Goal: Information Seeking & Learning: Compare options

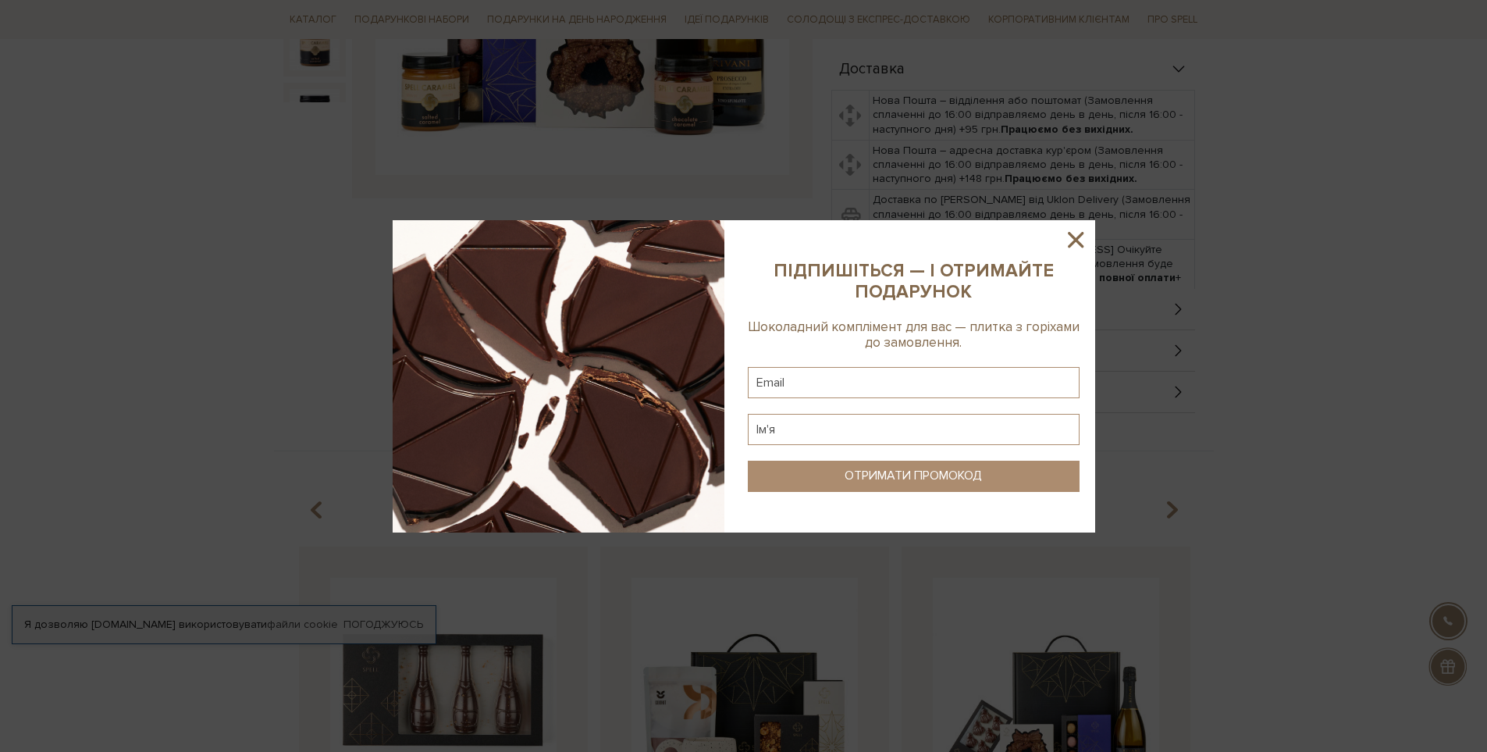
click at [658, 135] on div at bounding box center [743, 376] width 1487 height 752
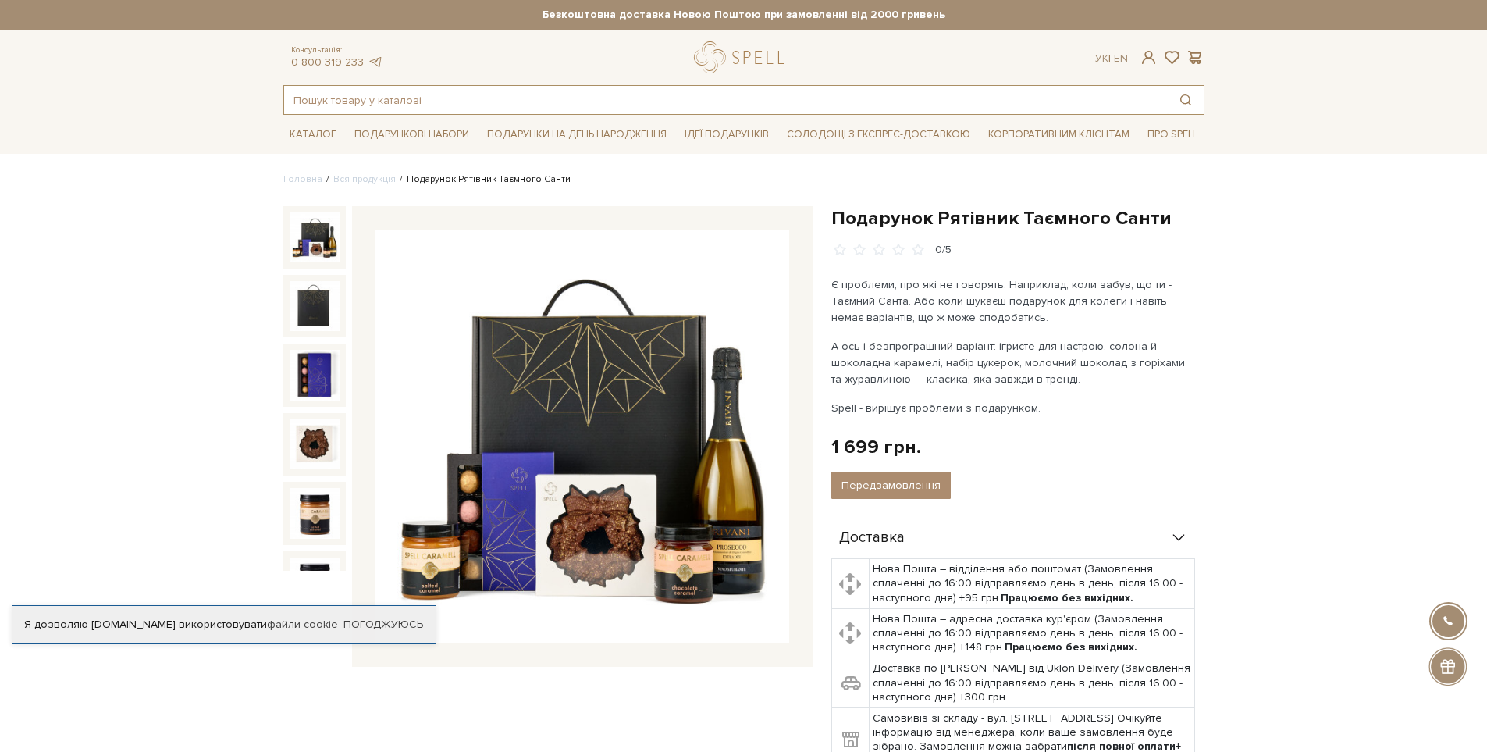
click at [466, 91] on input "text" at bounding box center [726, 100] width 884 height 28
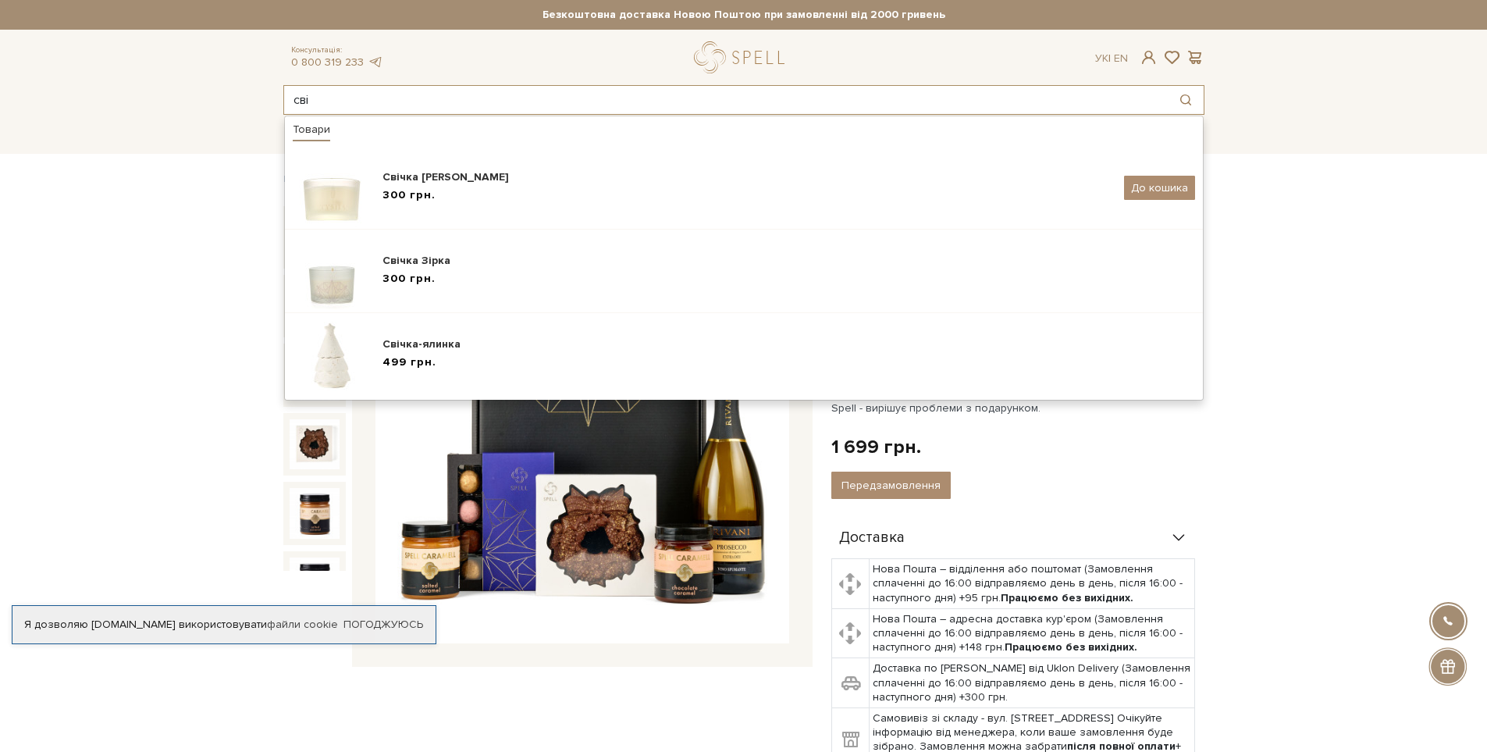
drag, startPoint x: 388, startPoint y: 97, endPoint x: 248, endPoint y: 94, distance: 139.8
click at [248, 94] on header "Безкоштовна доставка Новою Поштою при замовленні від 2000 гривень Працюємо без …" at bounding box center [743, 57] width 1487 height 115
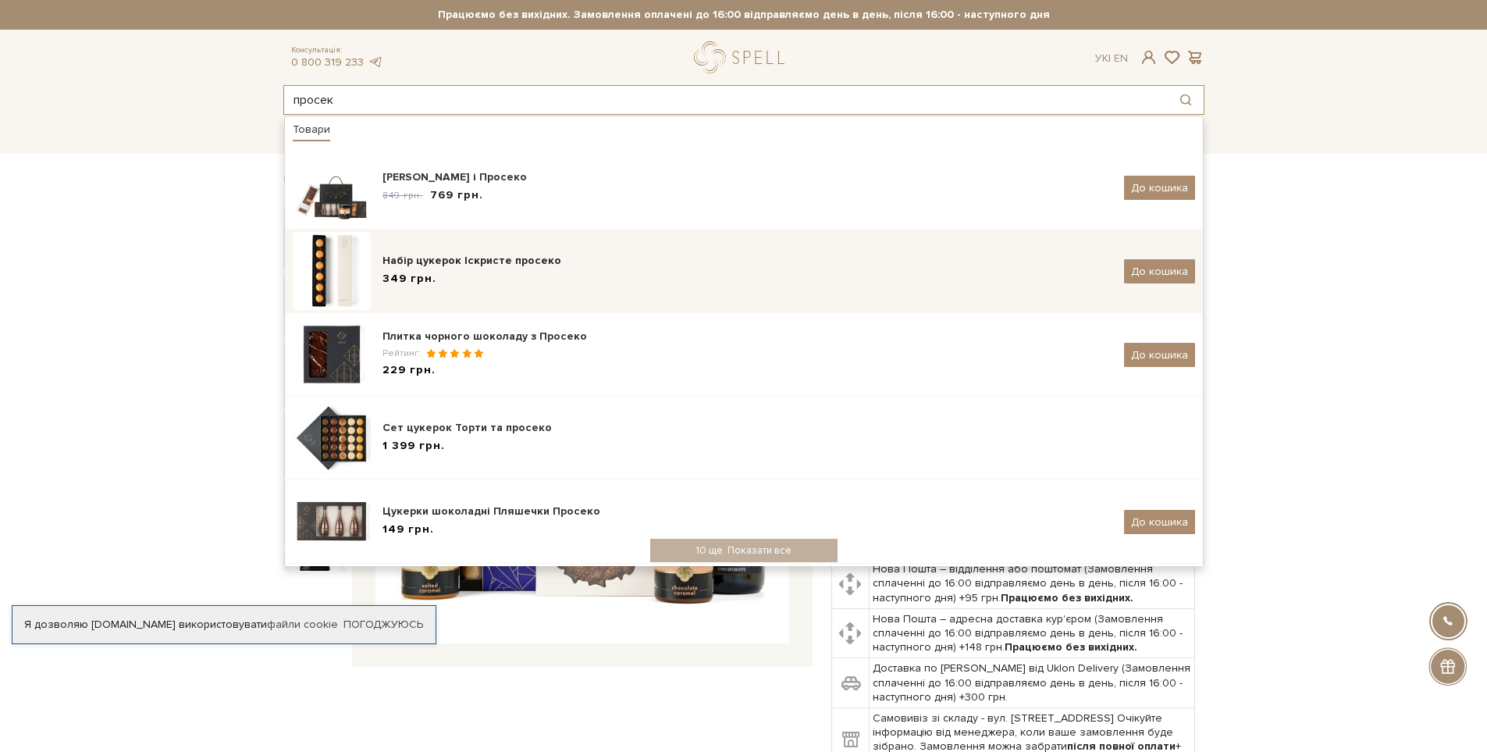
type input "просек"
click at [536, 266] on div "Набір цукерок Іскристе просеко" at bounding box center [748, 261] width 730 height 16
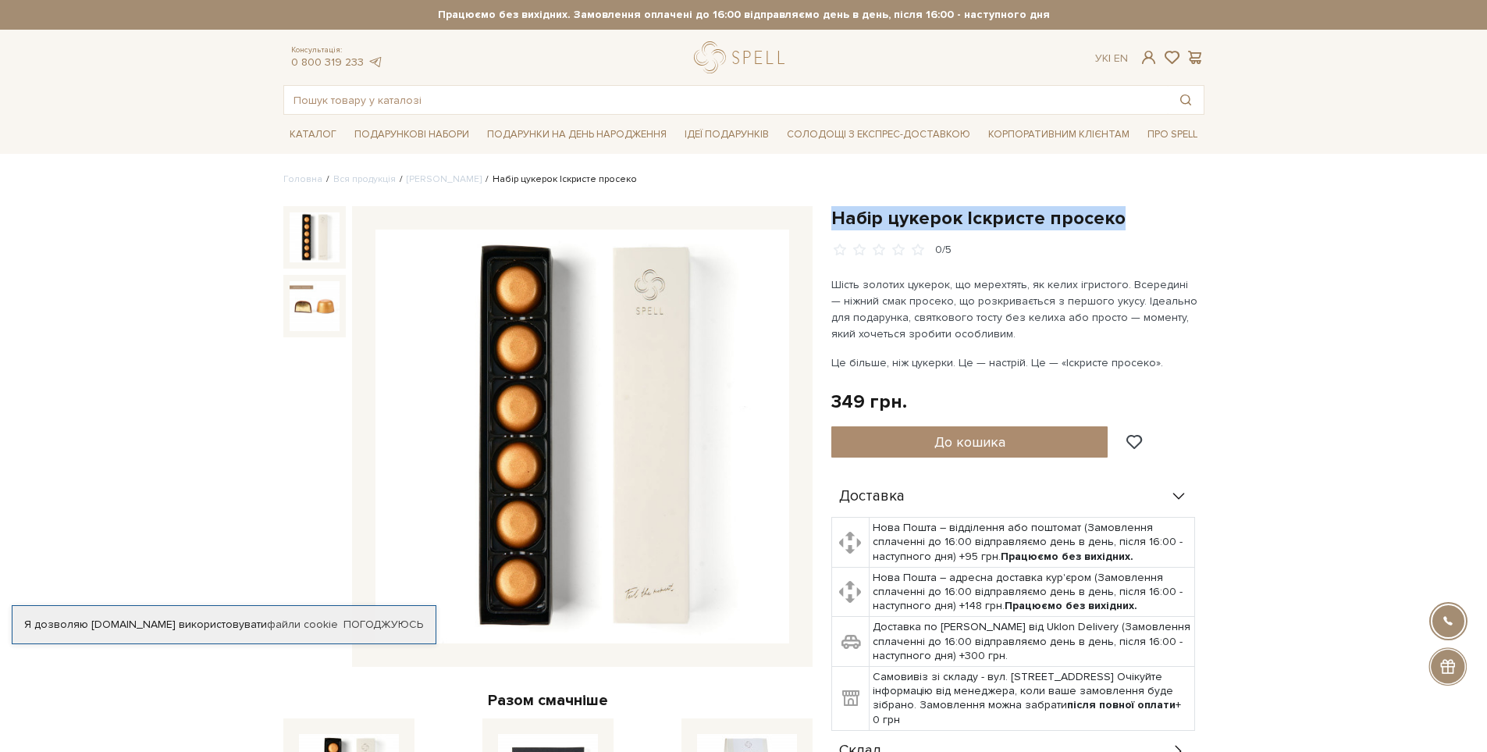
drag, startPoint x: 835, startPoint y: 216, endPoint x: 1124, endPoint y: 209, distance: 289.7
click at [1124, 209] on h1 "Набір цукерок Іскристе просеко" at bounding box center [1017, 218] width 373 height 24
copy h1 "Набір цукерок Іскристе просеко"
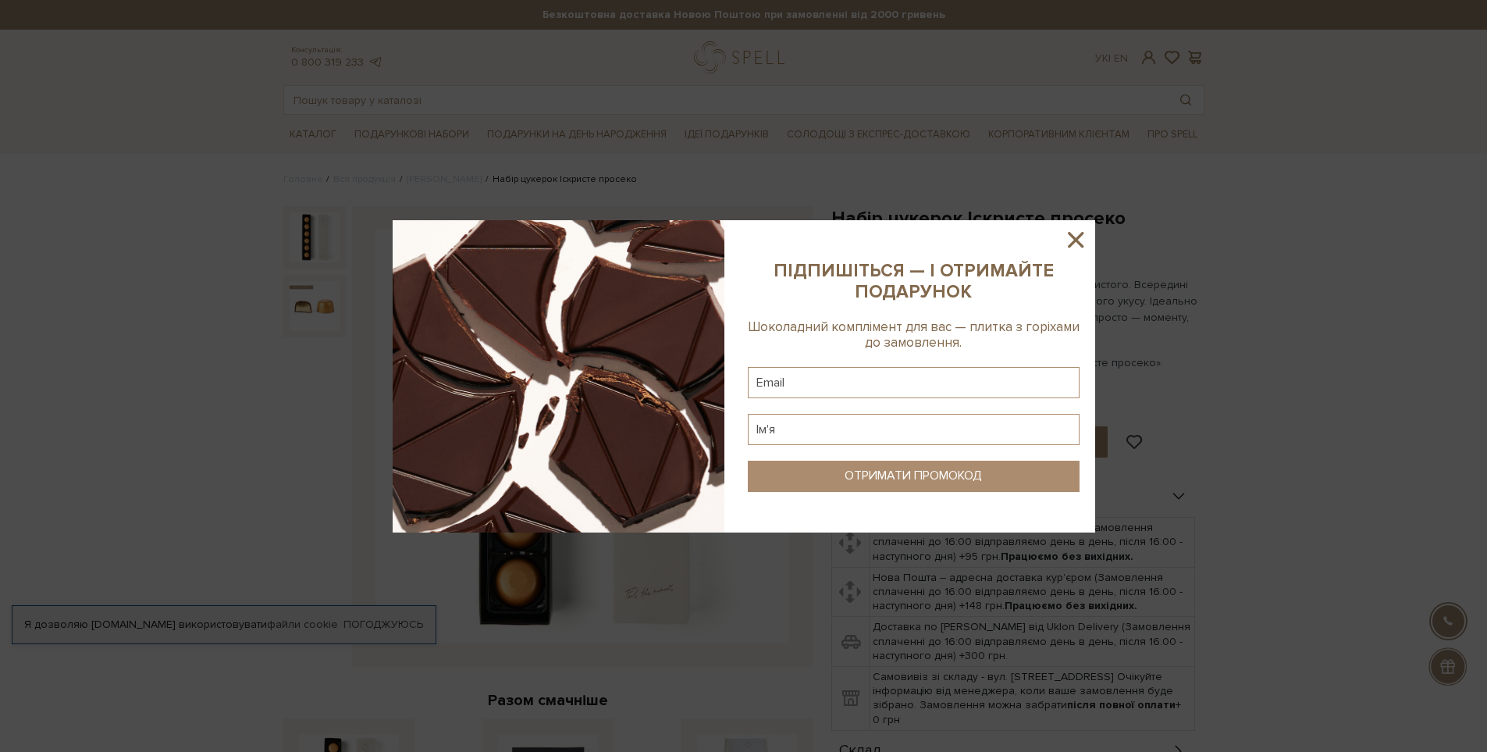
click at [1076, 233] on icon at bounding box center [1076, 239] width 27 height 27
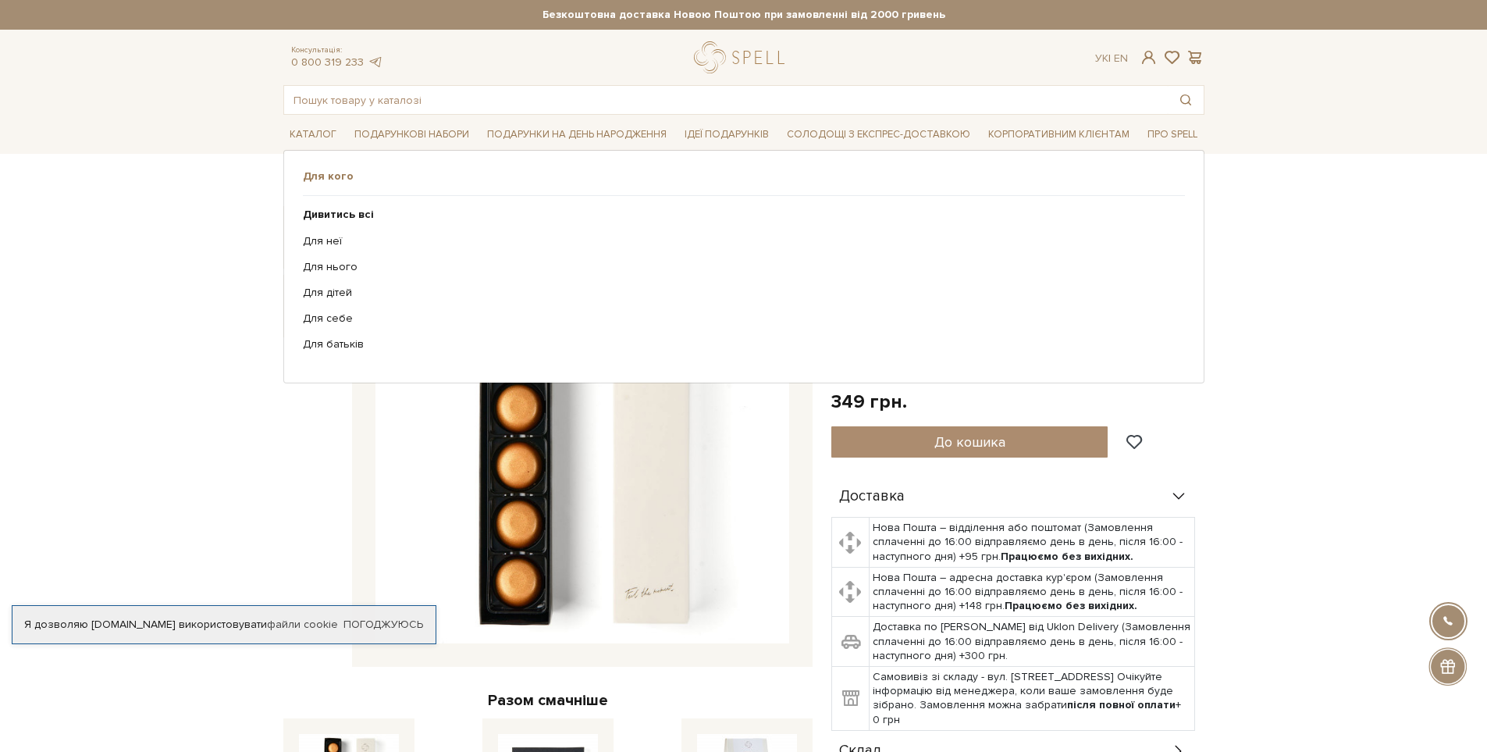
drag, startPoint x: 589, startPoint y: 379, endPoint x: 583, endPoint y: 490, distance: 110.2
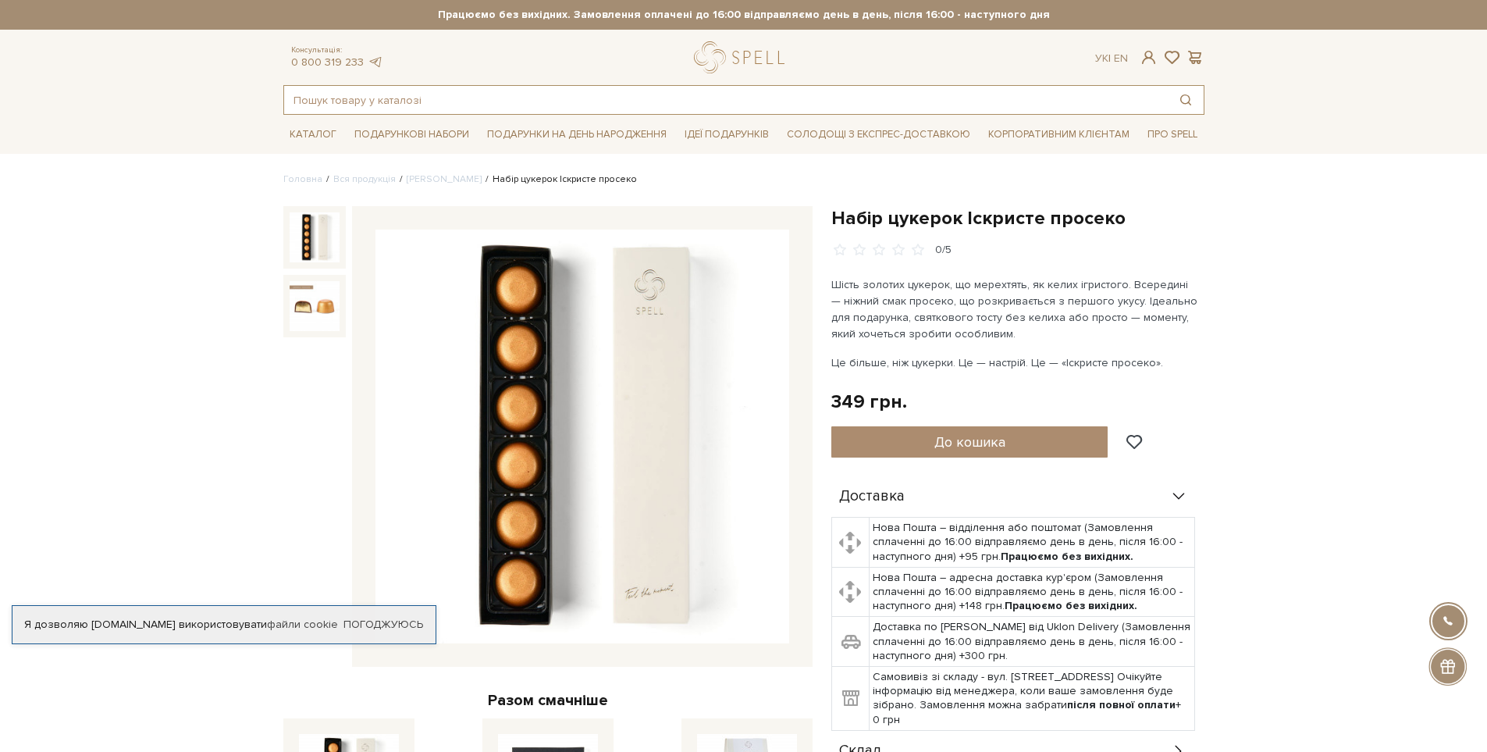
click at [445, 98] on input "text" at bounding box center [726, 100] width 884 height 28
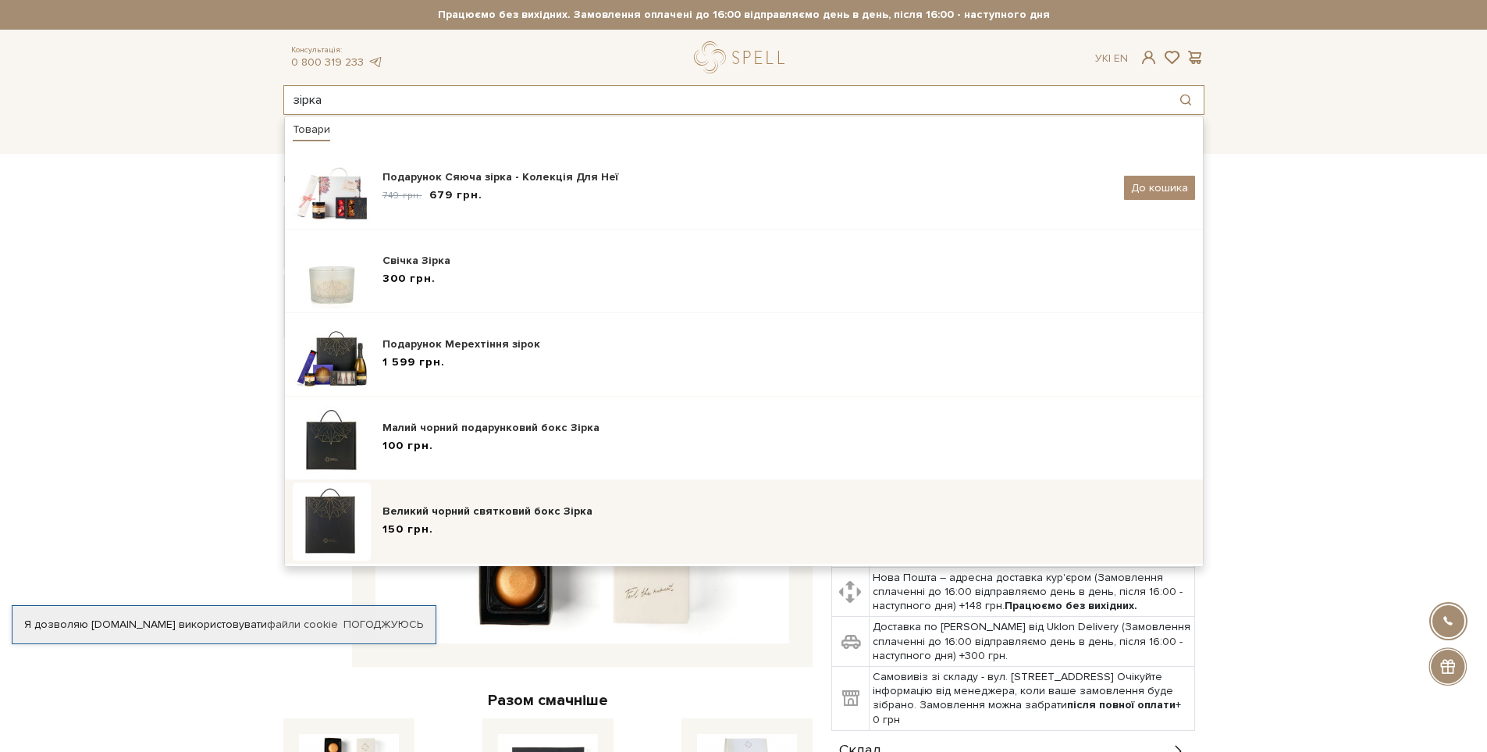
type input "зірка"
click at [488, 522] on div "150 грн." at bounding box center [789, 530] width 813 height 16
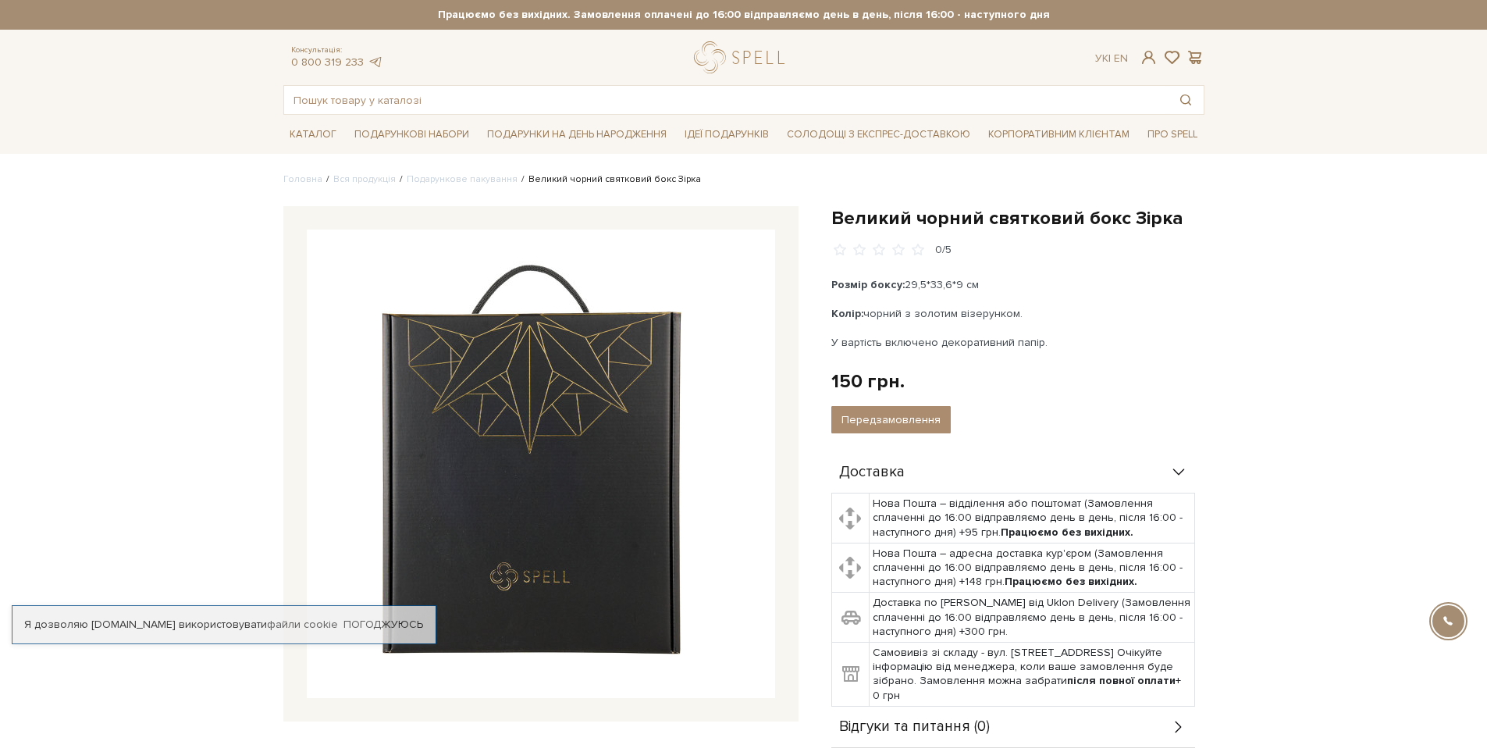
click at [574, 461] on img at bounding box center [541, 464] width 468 height 468
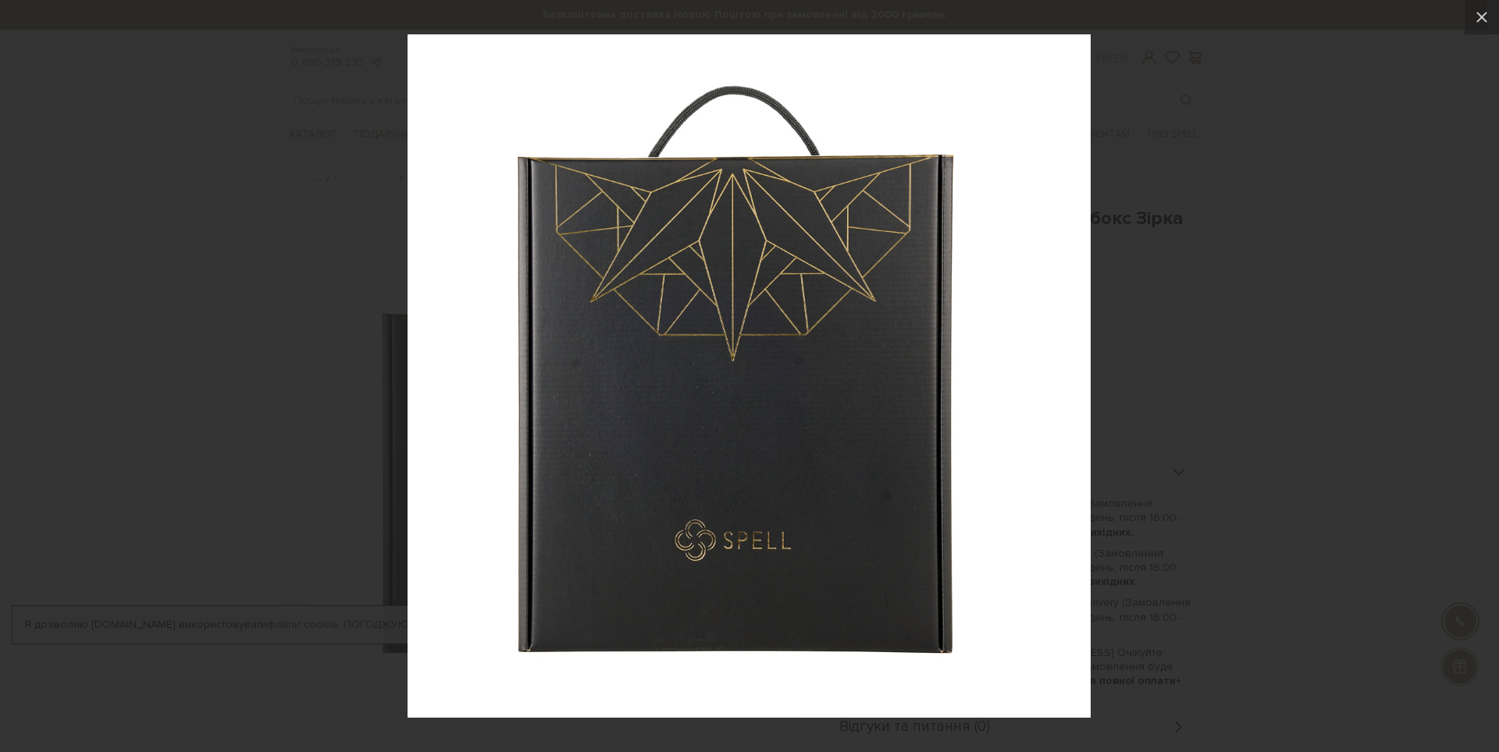
click at [380, 151] on div at bounding box center [749, 376] width 1499 height 752
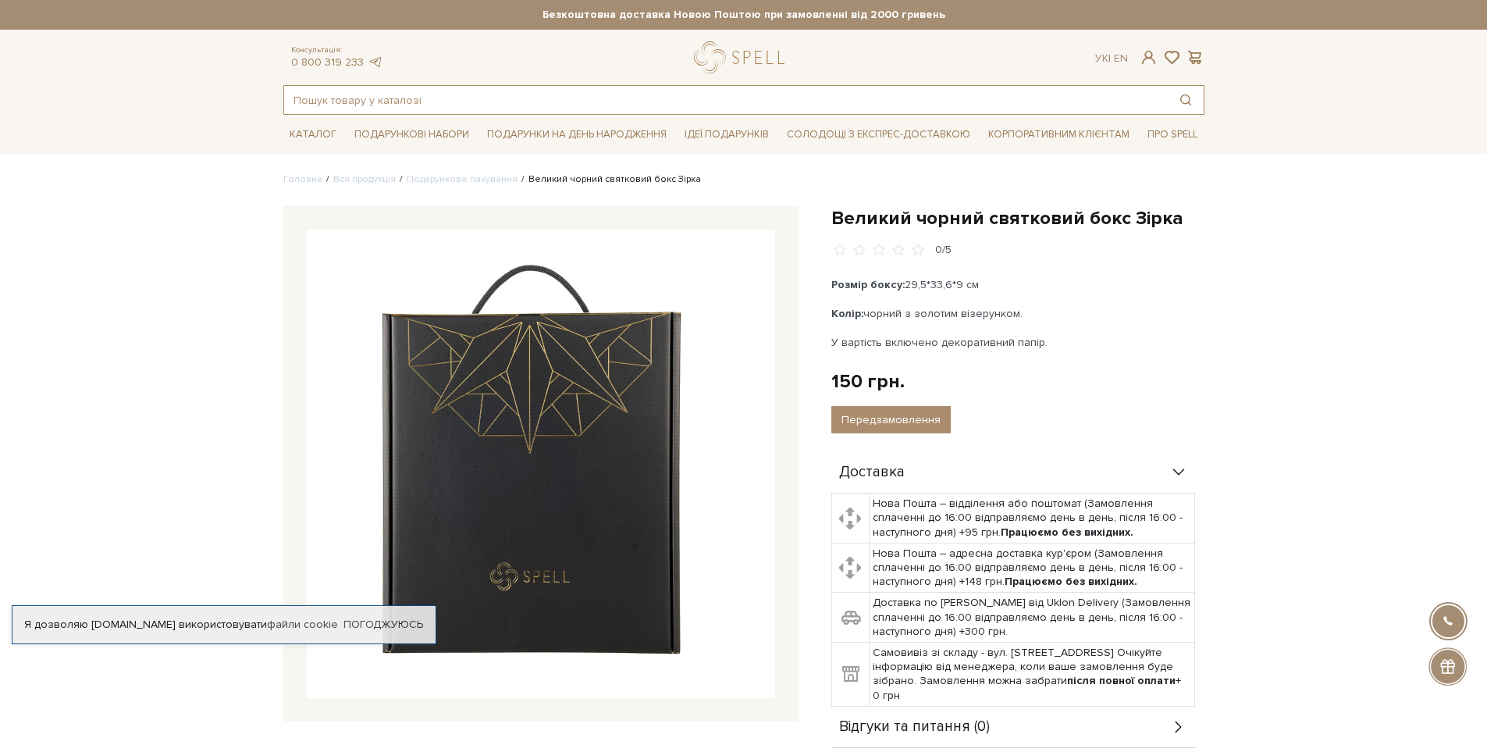
click at [401, 93] on input "text" at bounding box center [726, 100] width 884 height 28
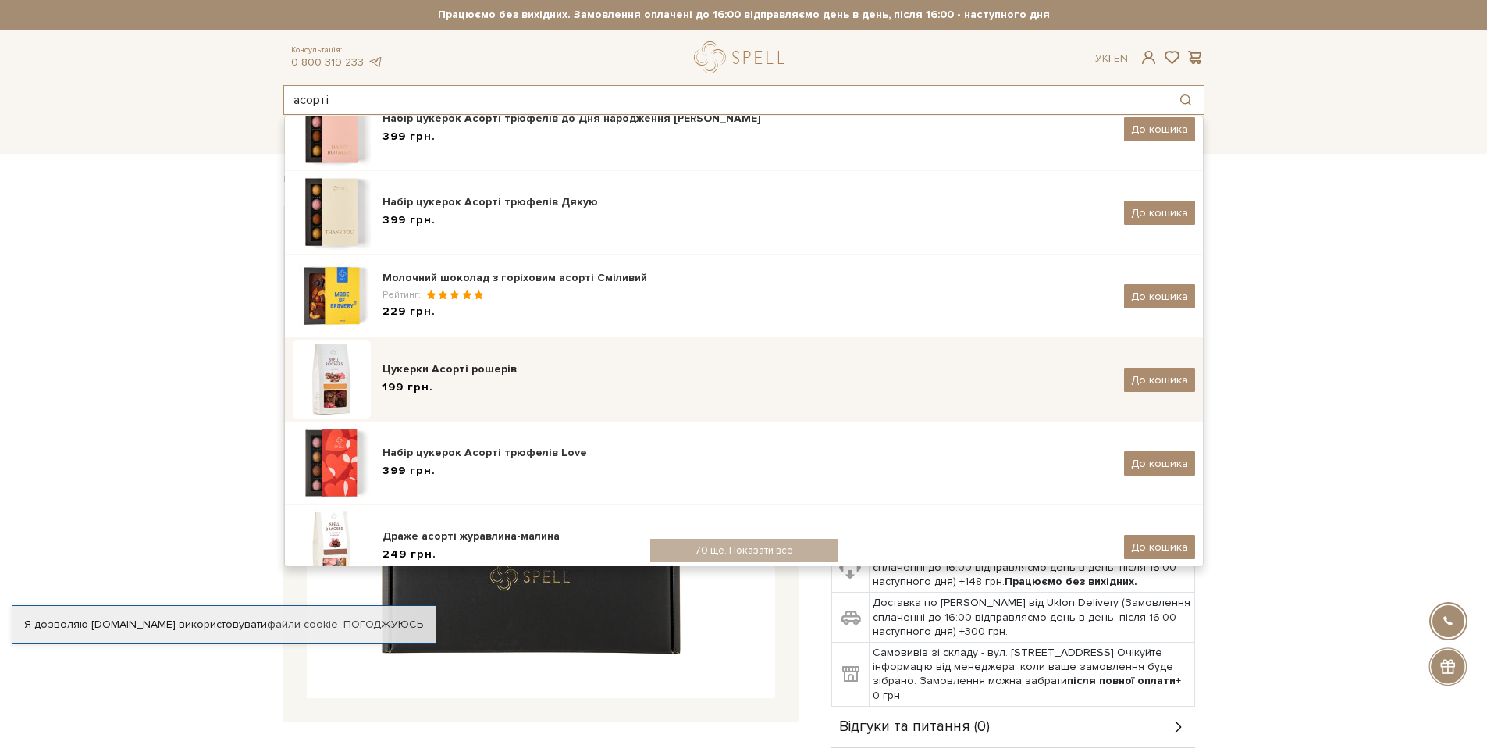
scroll to position [156, 0]
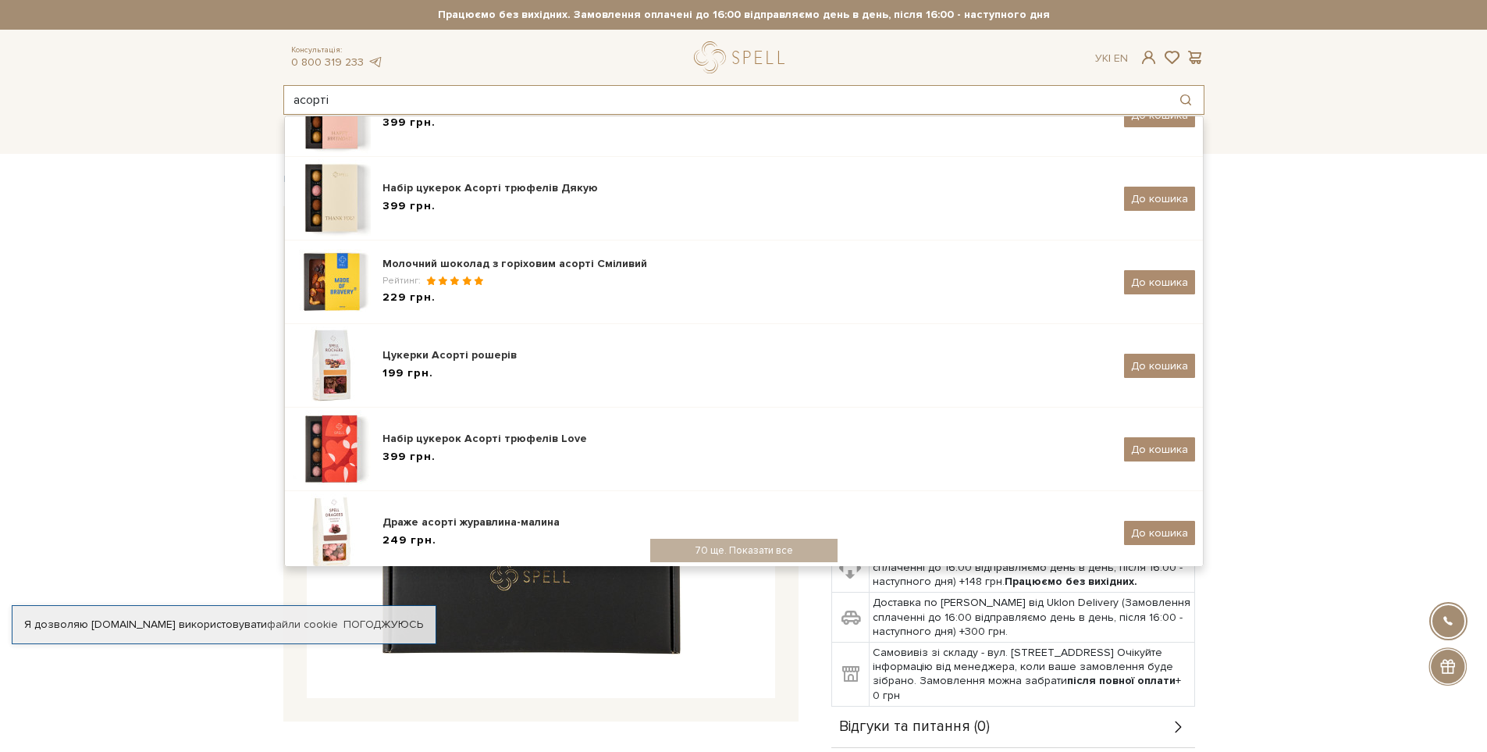
type input "асорті"
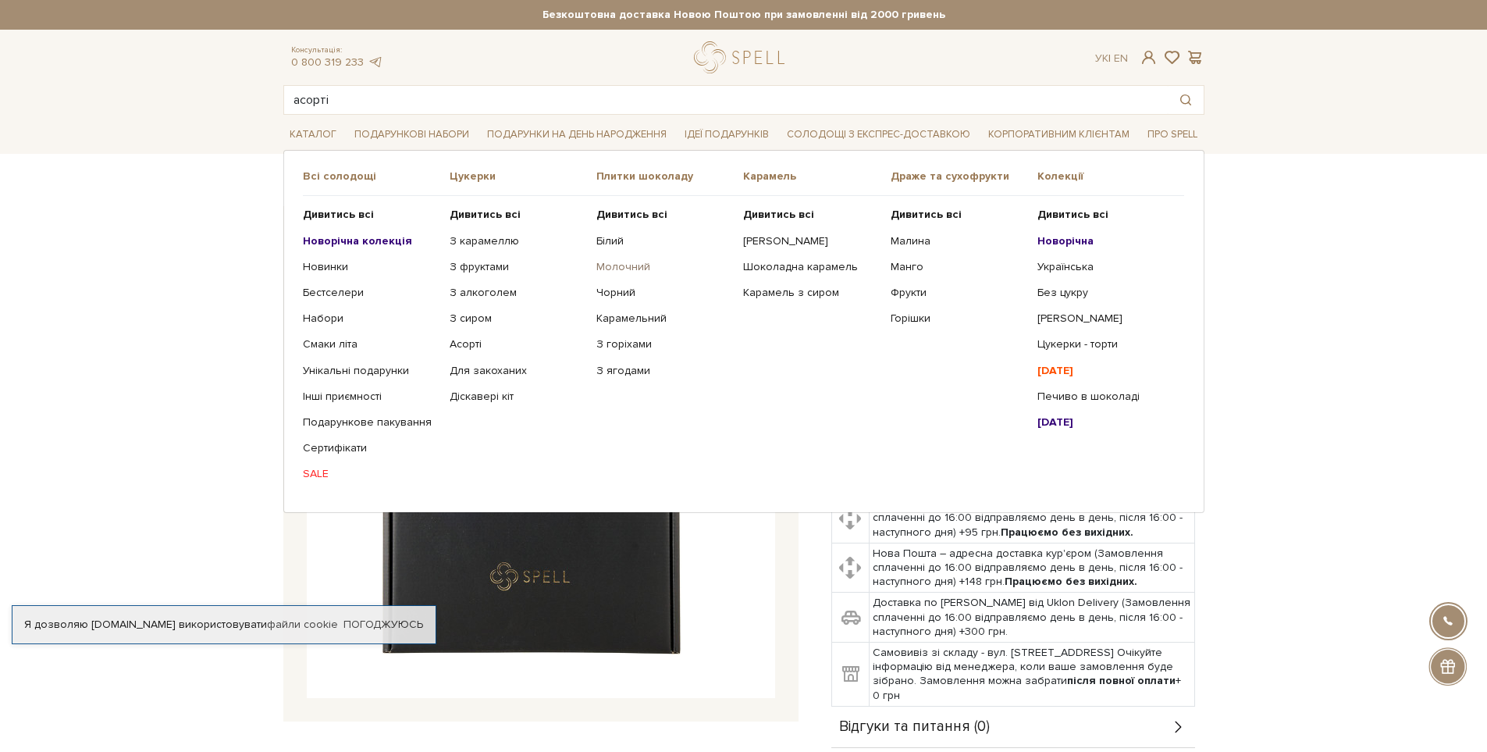
click at [625, 260] on link "Молочний" at bounding box center [663, 267] width 135 height 14
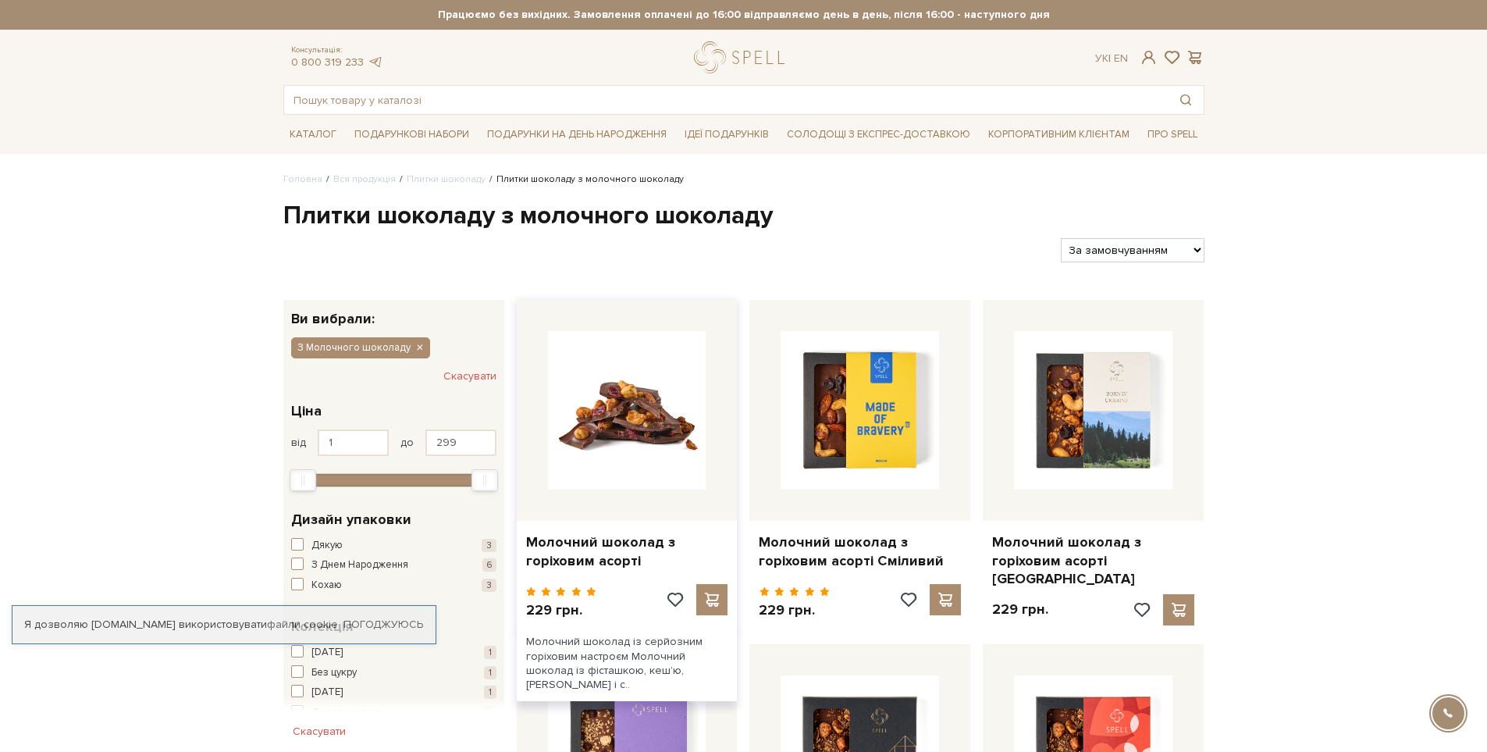
click at [620, 402] on img at bounding box center [627, 410] width 158 height 158
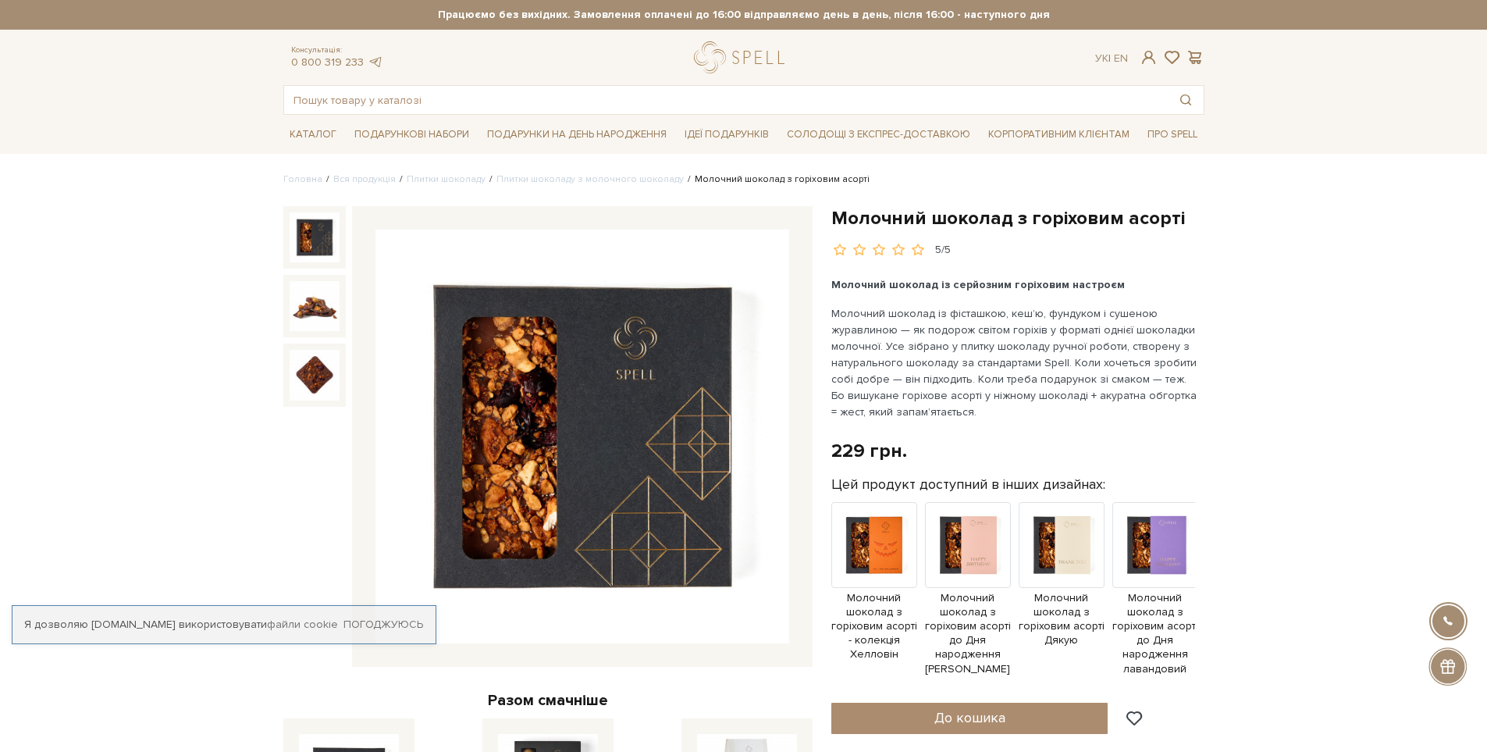
drag, startPoint x: 0, startPoint y: 0, endPoint x: 623, endPoint y: 377, distance: 728.2
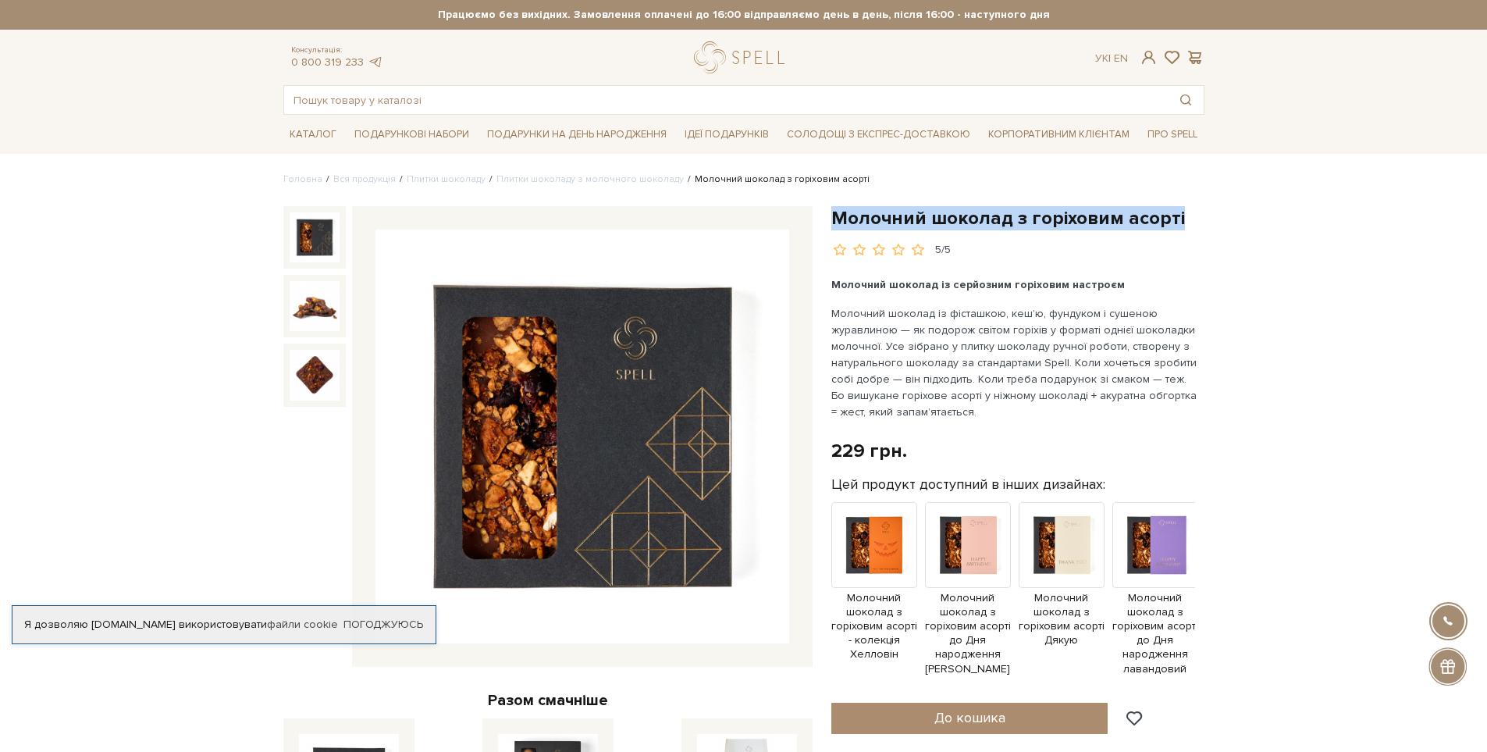
drag, startPoint x: 836, startPoint y: 219, endPoint x: 1259, endPoint y: 218, distance: 422.4
copy h1 "Молочний шоколад з горіховим асорті"
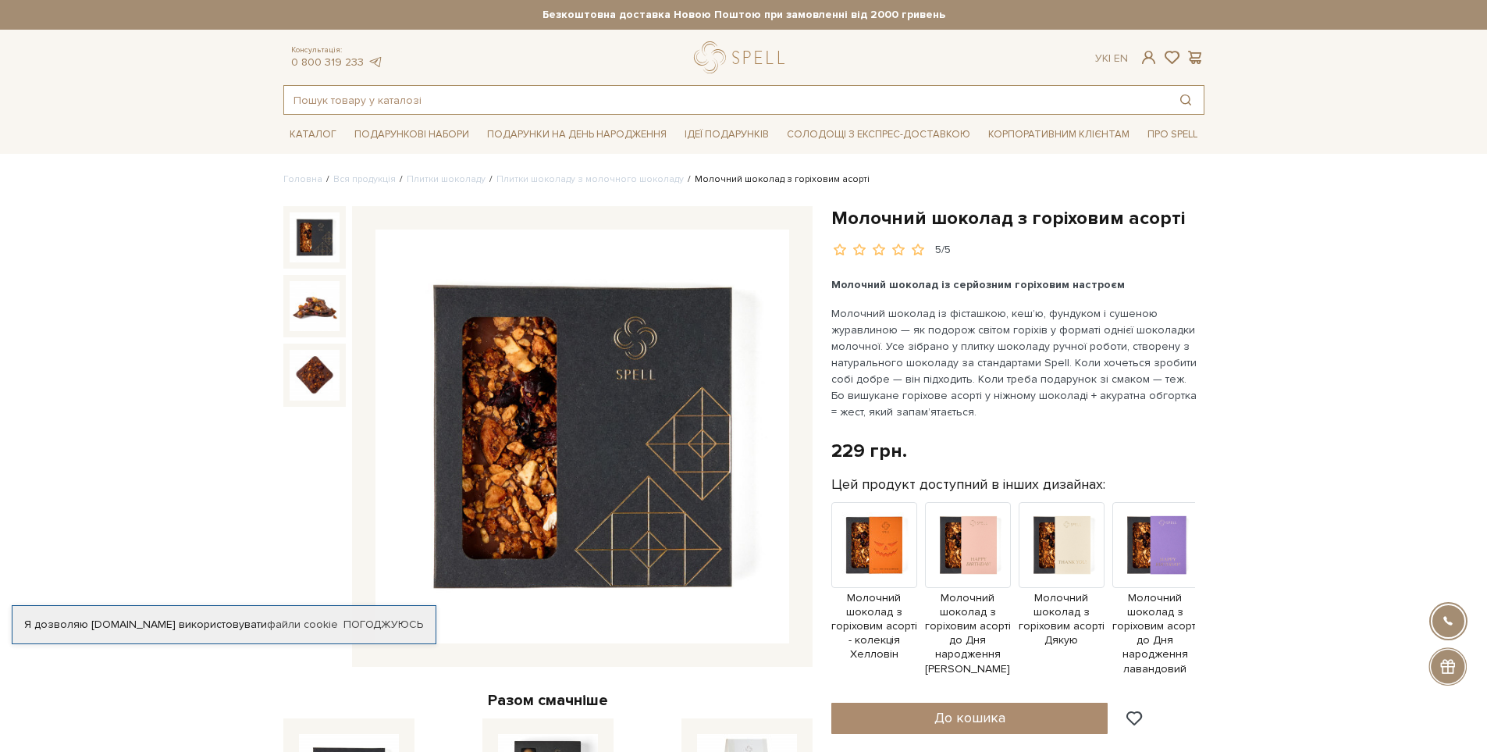
click at [369, 103] on input "text" at bounding box center [726, 100] width 884 height 28
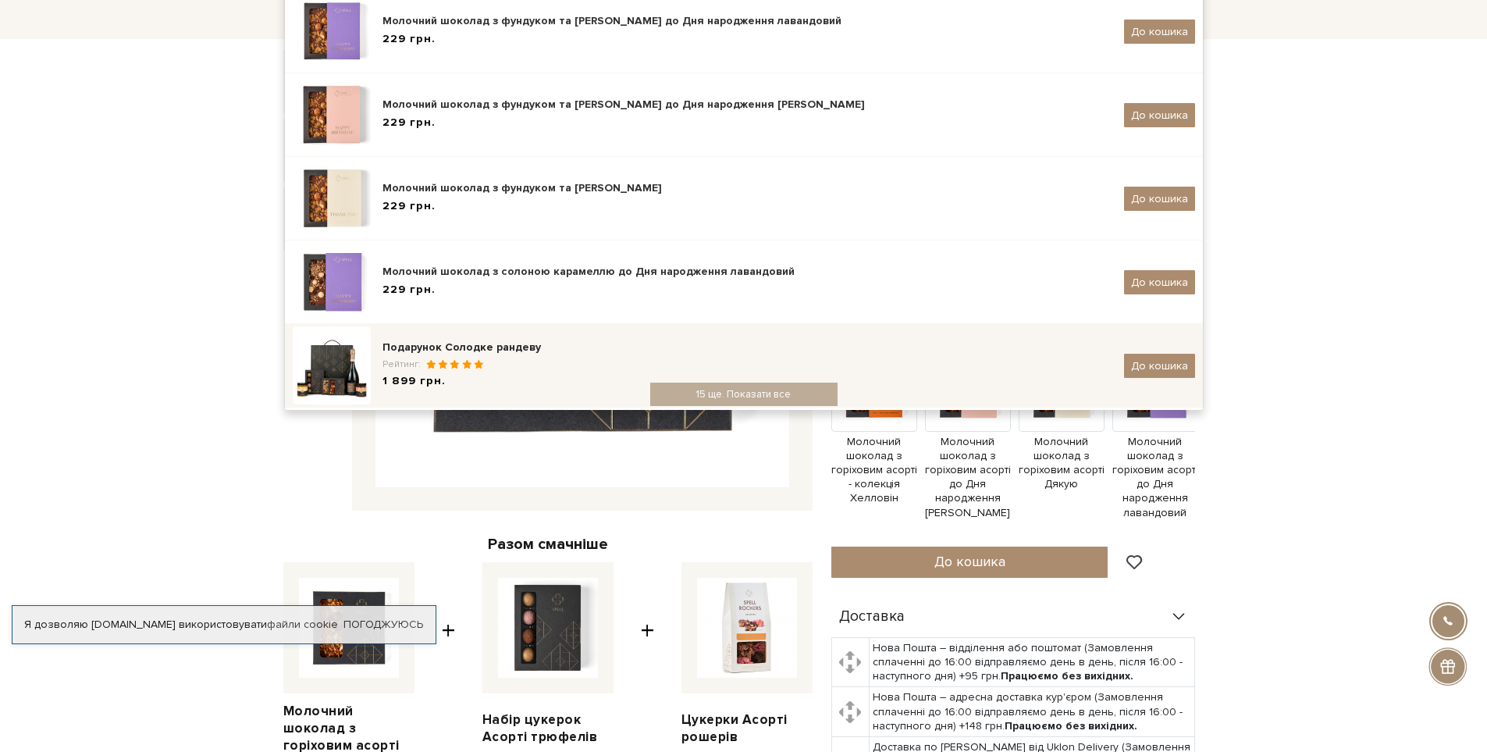
type input "карамель со"
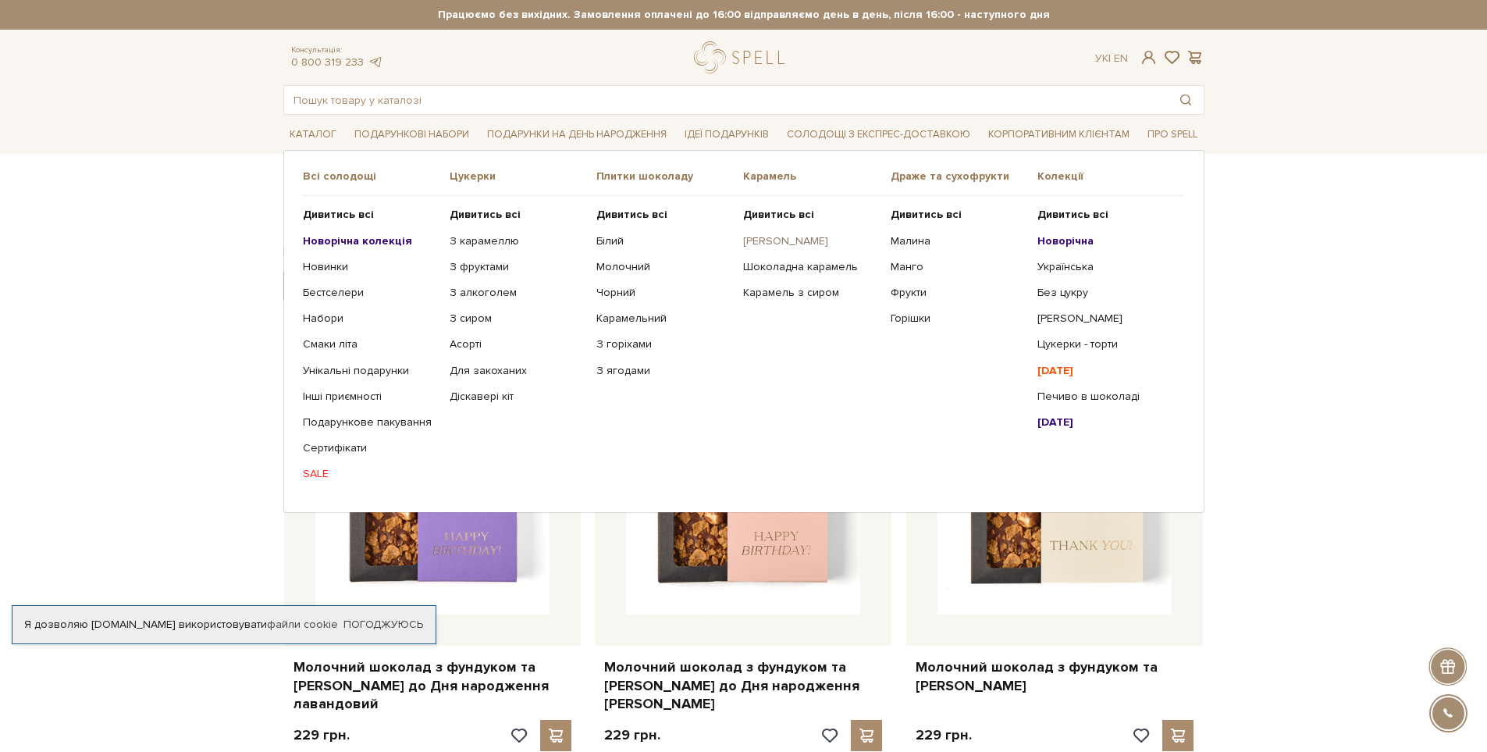
click at [782, 237] on link "[PERSON_NAME]" at bounding box center [810, 241] width 135 height 14
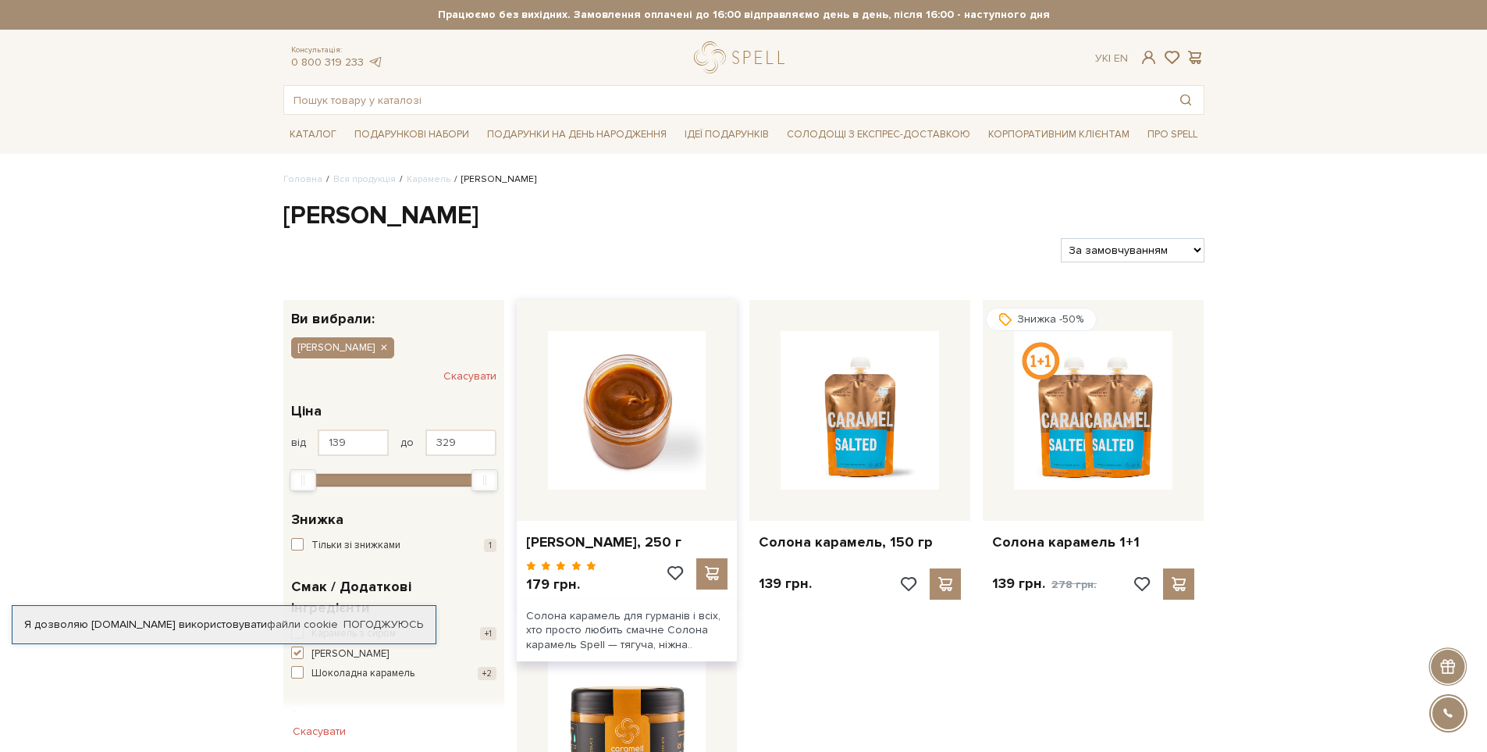
click at [624, 404] on img at bounding box center [627, 410] width 158 height 158
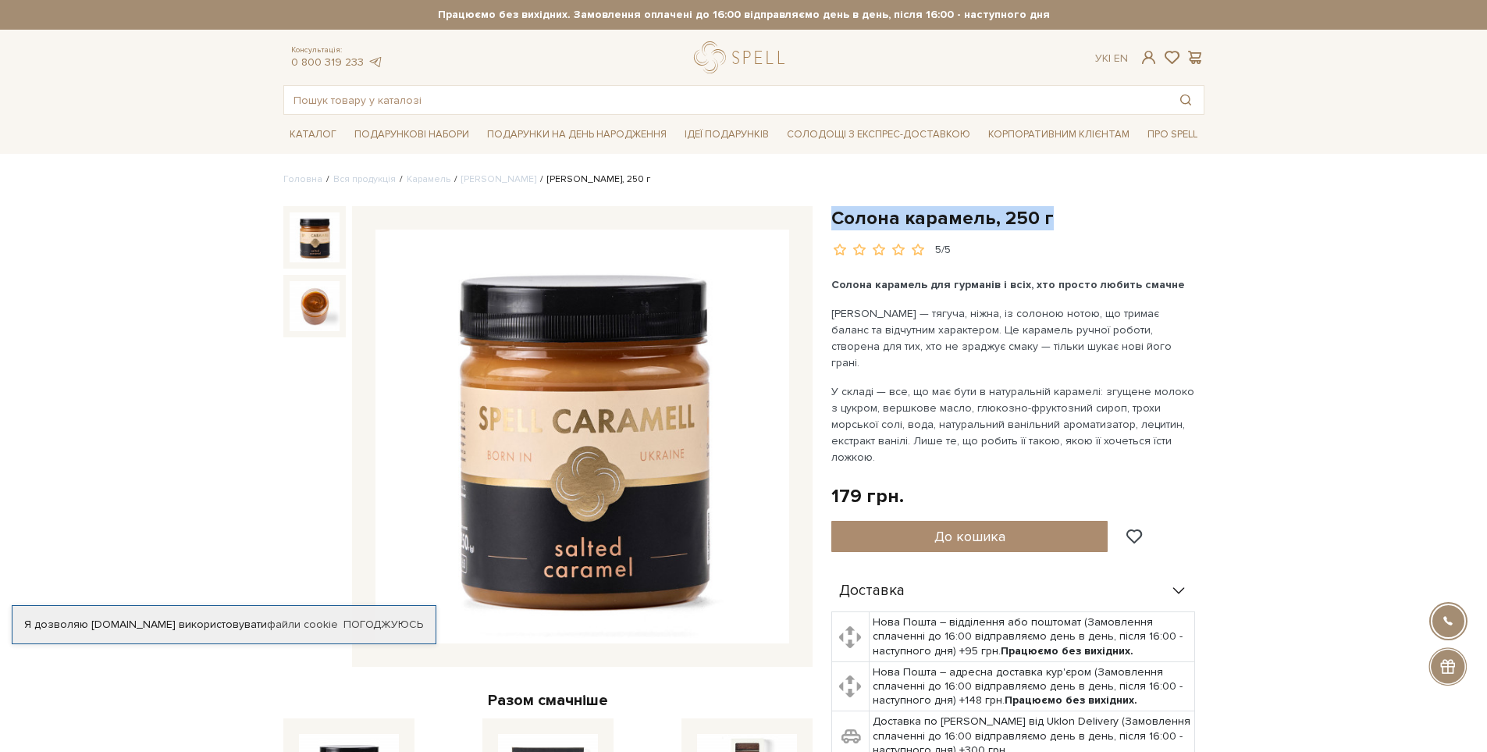
drag, startPoint x: 835, startPoint y: 215, endPoint x: 1129, endPoint y: 229, distance: 294.7
click at [1129, 229] on h1 "Солона карамель, 250 г" at bounding box center [1017, 218] width 373 height 24
copy h1 "Солона карамель, 250 г"
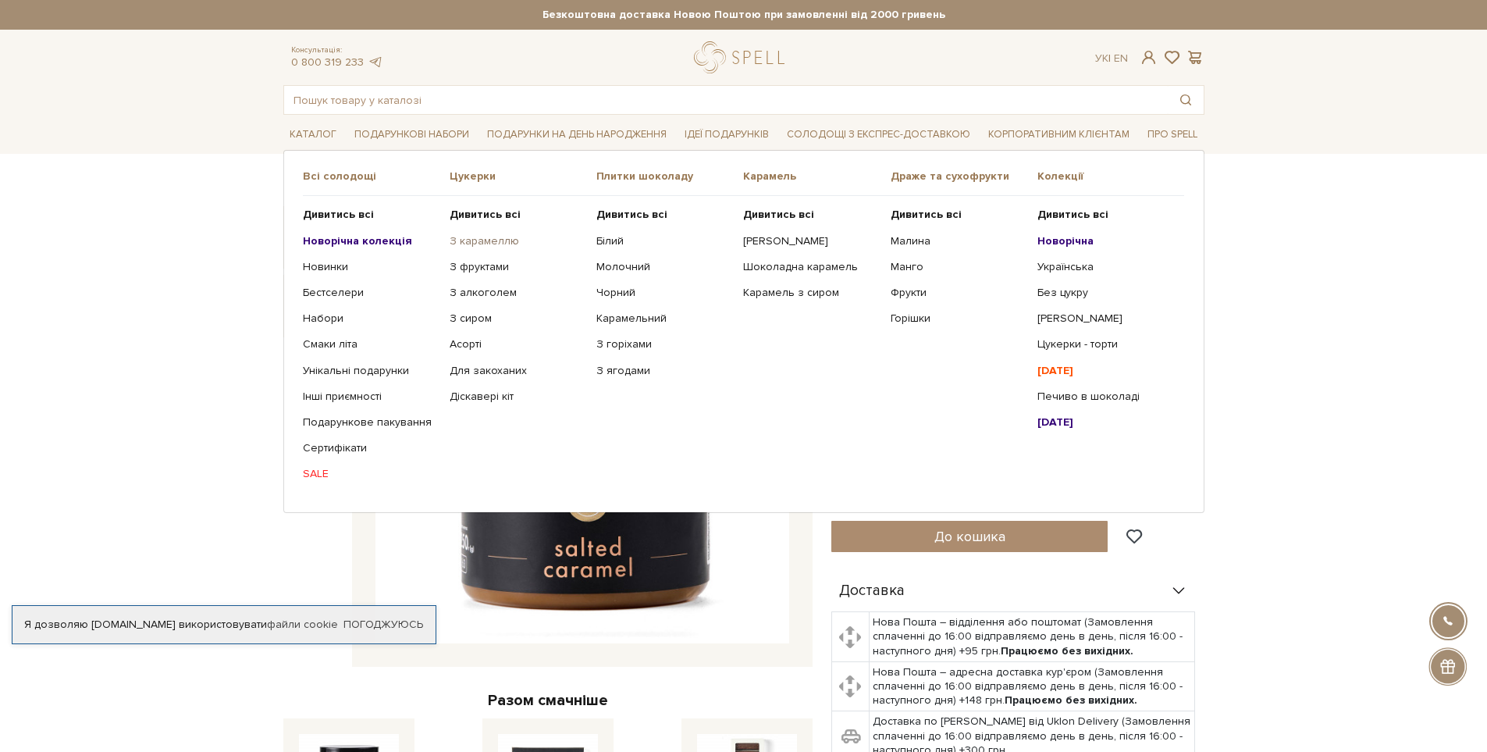
click at [477, 238] on link "З карамеллю" at bounding box center [517, 241] width 135 height 14
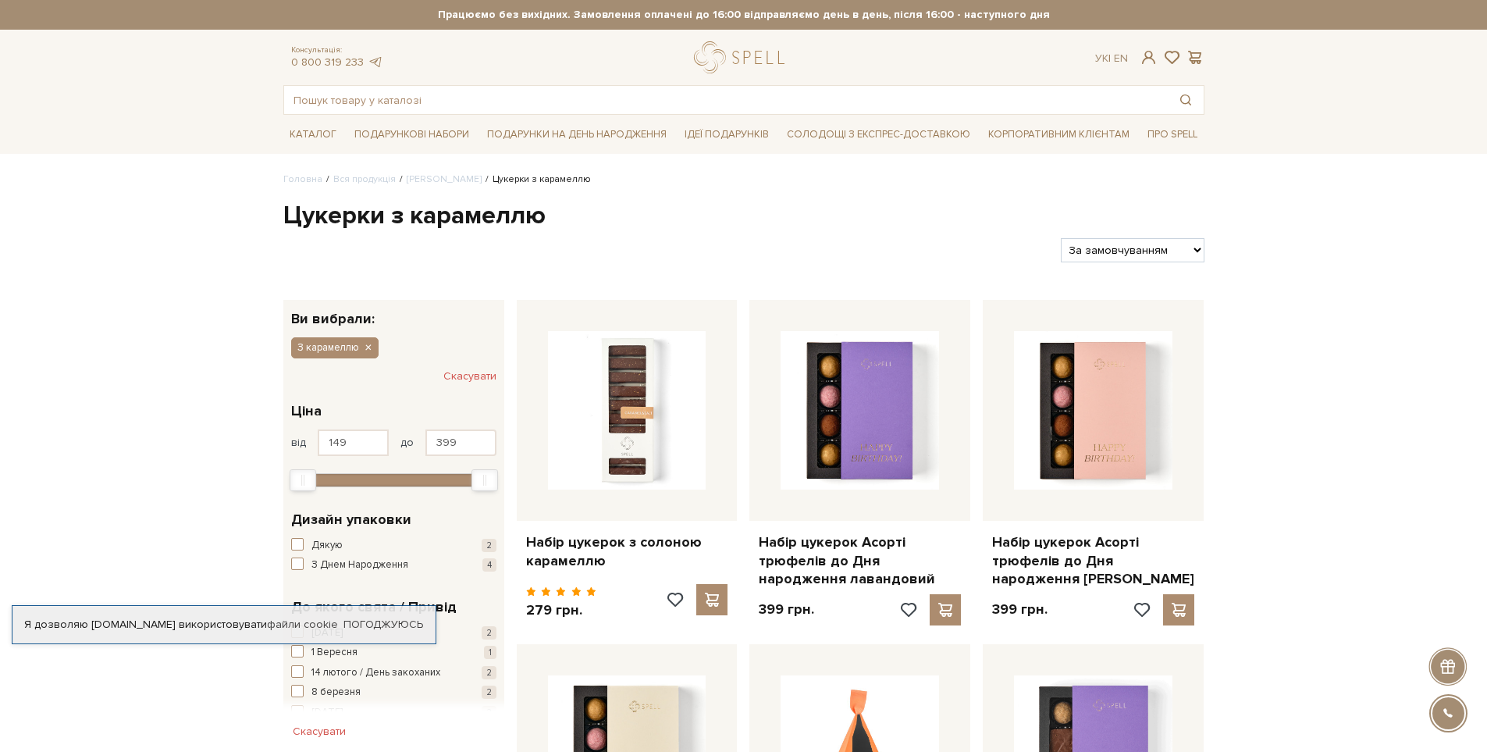
click at [1141, 255] on select "За замовчуванням За Ціною (зростання) За Ціною (зменшення) Новинки За популярні…" at bounding box center [1132, 250] width 143 height 24
select select "https://spellchocolate.com/our-productions/seti-cukerok/z-karamellju?sort=p.pri…"
click at [1061, 238] on select "За замовчуванням За Ціною (зростання) За Ціною (зменшення) Новинки За популярні…" at bounding box center [1132, 250] width 143 height 24
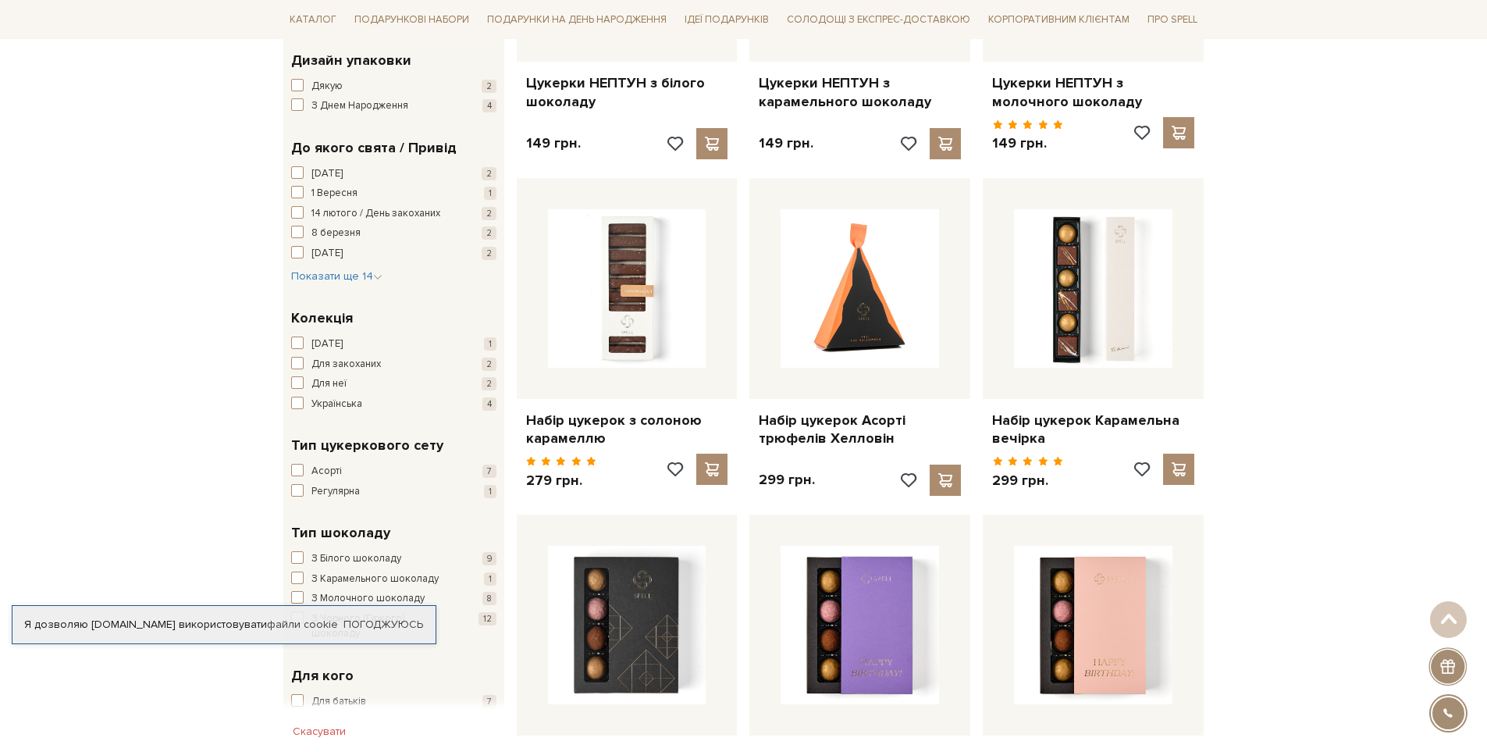
scroll to position [468, 0]
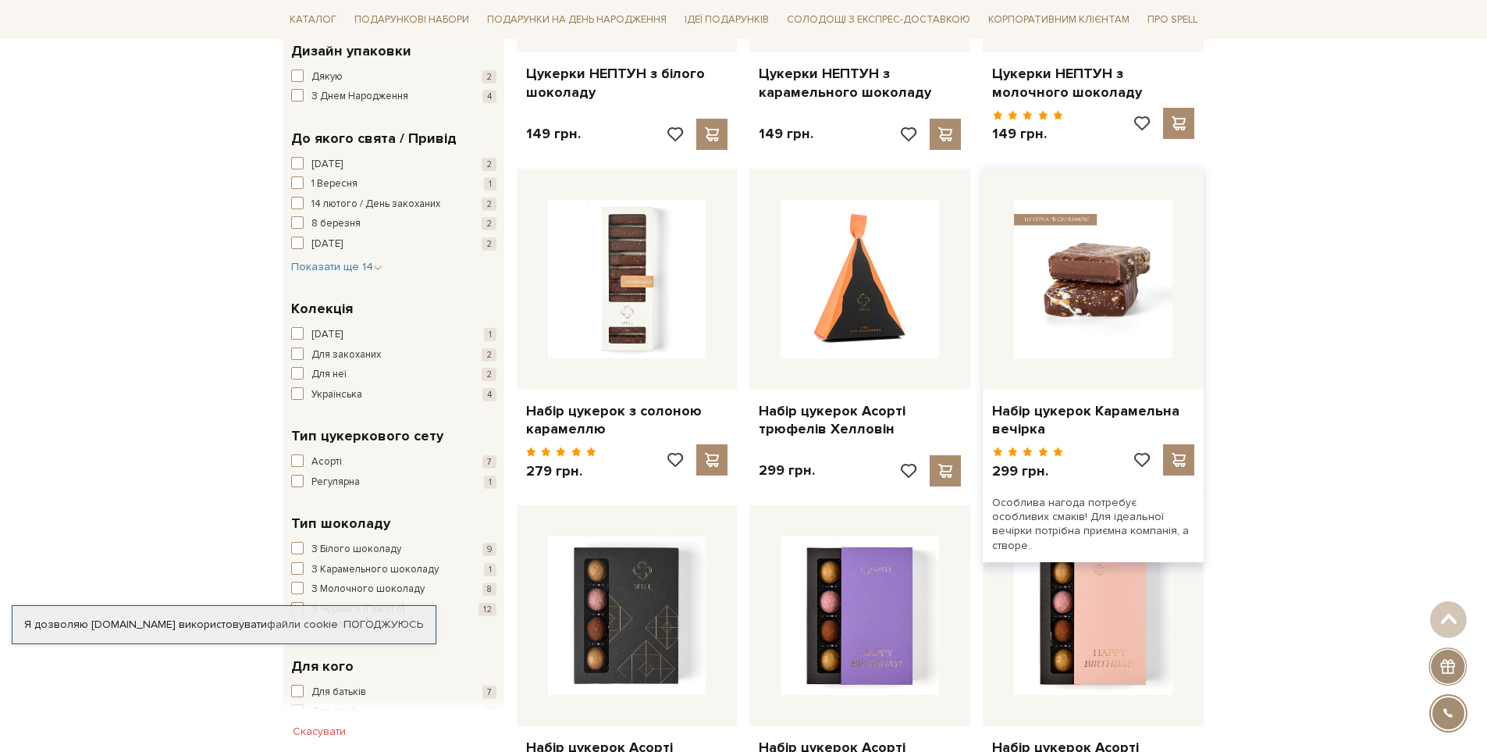
click at [1107, 307] on img at bounding box center [1093, 279] width 158 height 158
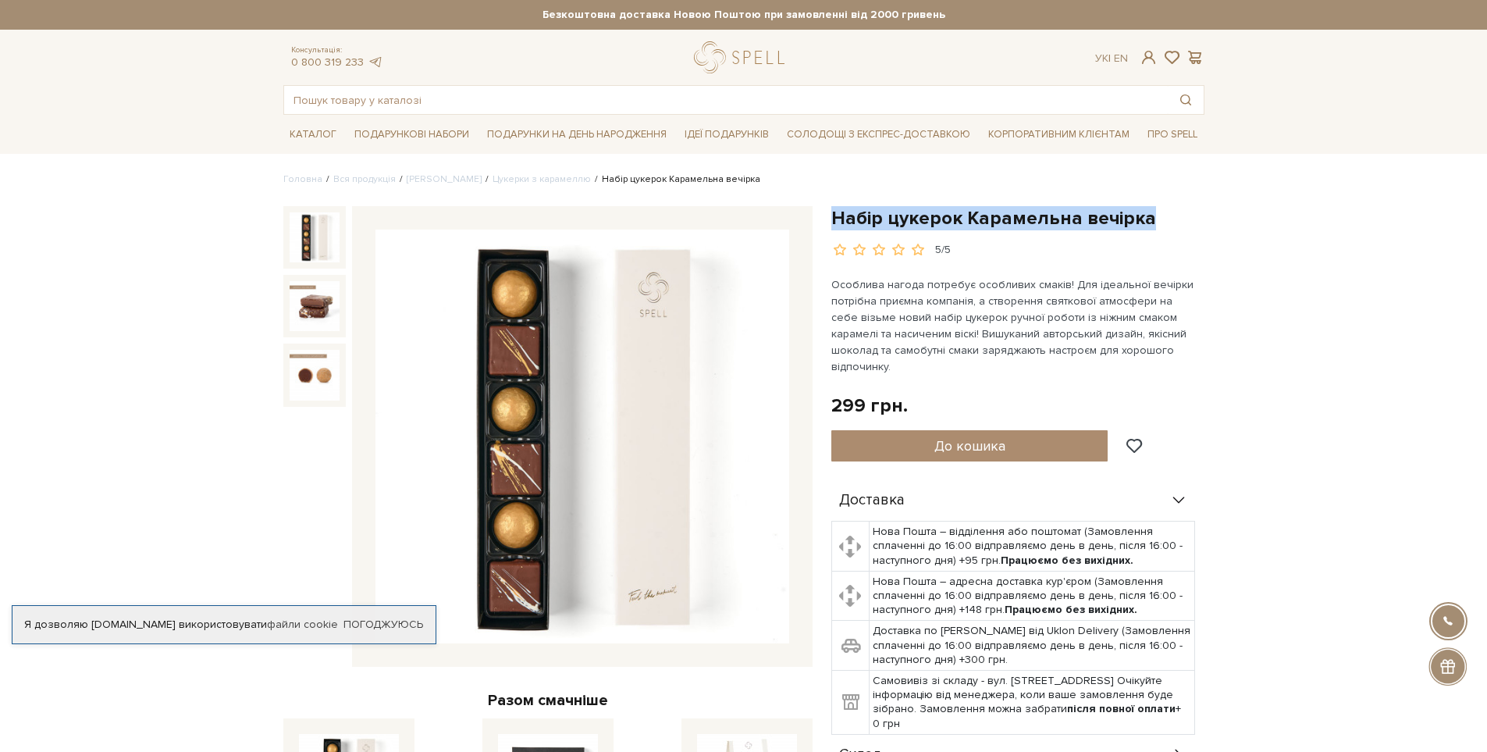
drag, startPoint x: 834, startPoint y: 215, endPoint x: 1177, endPoint y: 215, distance: 342.7
click at [1177, 215] on h1 "Набір цукерок Карамельна вечірка" at bounding box center [1017, 218] width 373 height 24
copy h1 "Набір цукерок Карамельна вечірка"
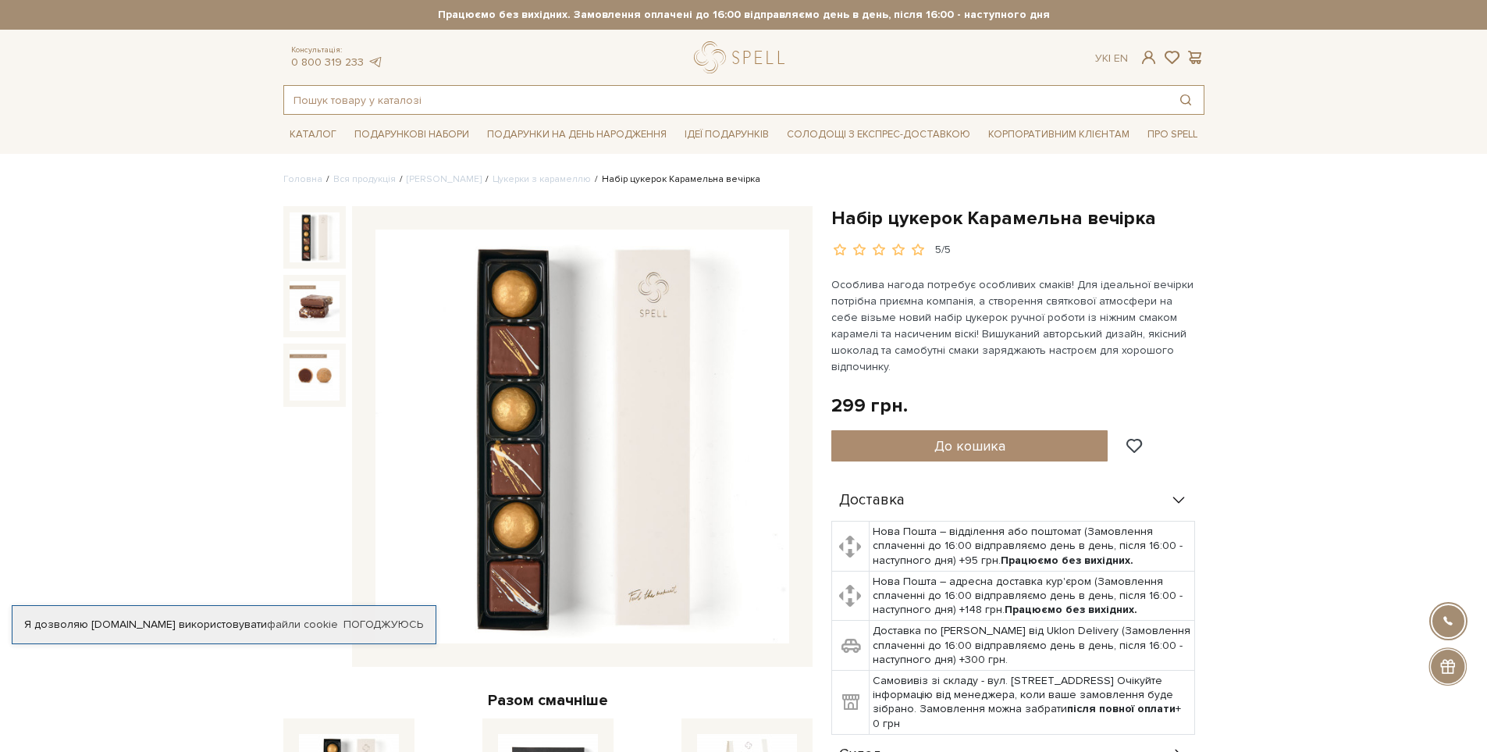
click at [422, 100] on input "text" at bounding box center [726, 100] width 884 height 28
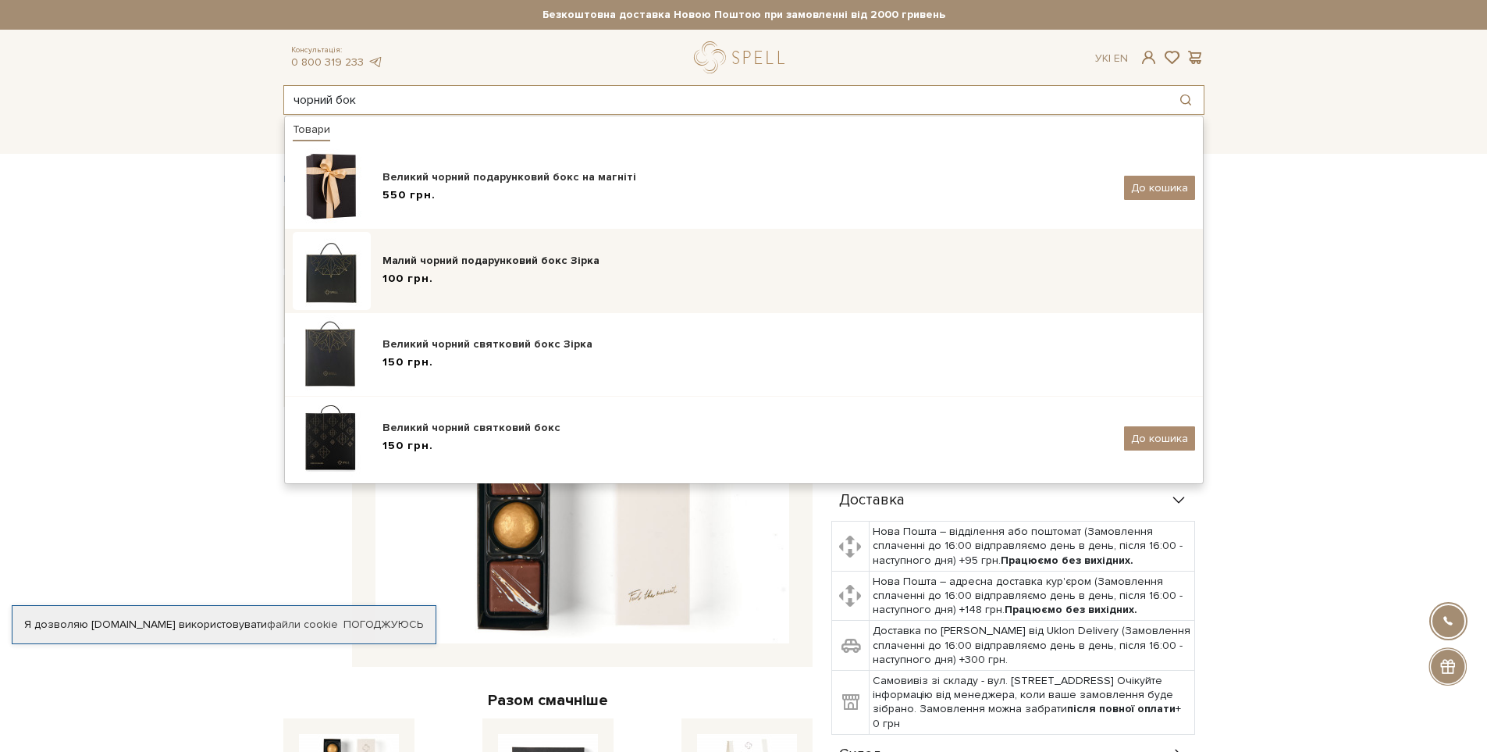
type input "чорний бок"
click at [468, 272] on div "100 грн." at bounding box center [789, 279] width 813 height 16
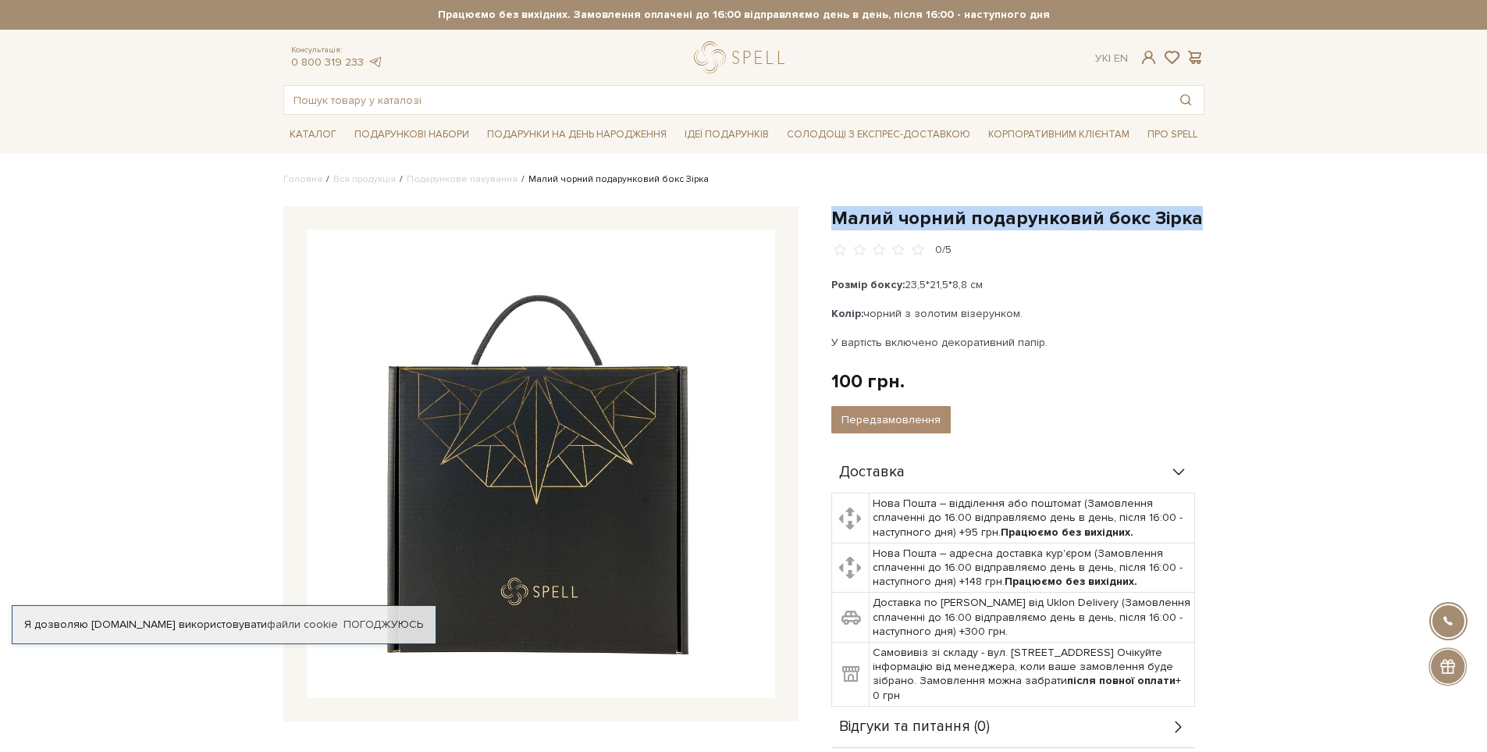
drag, startPoint x: 834, startPoint y: 214, endPoint x: 1296, endPoint y: 216, distance: 462.2
copy h1 "Малий чорний подарунковий бокс Зірка"
drag, startPoint x: 831, startPoint y: 281, endPoint x: 1074, endPoint y: 334, distance: 249.3
click at [1074, 334] on div "Розмір боксу: 23,5*21,5*8,8 см Колір: чорний з золотим візерунком. У вартість в…" at bounding box center [1014, 313] width 366 height 74
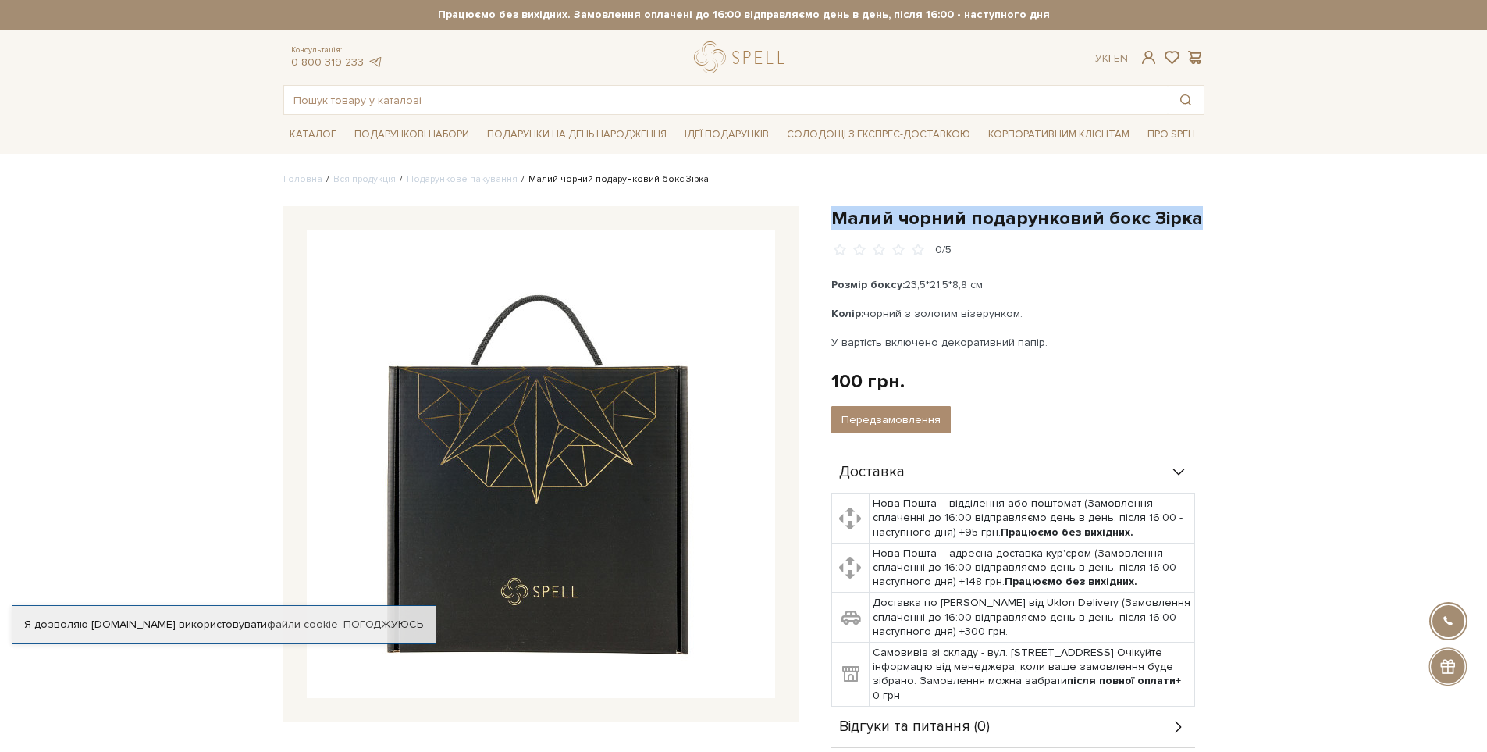
copy div "Розмір боксу: 23,5*21,5*8,8 см Колір: чорний з золотим візерунком. У вартість в…"
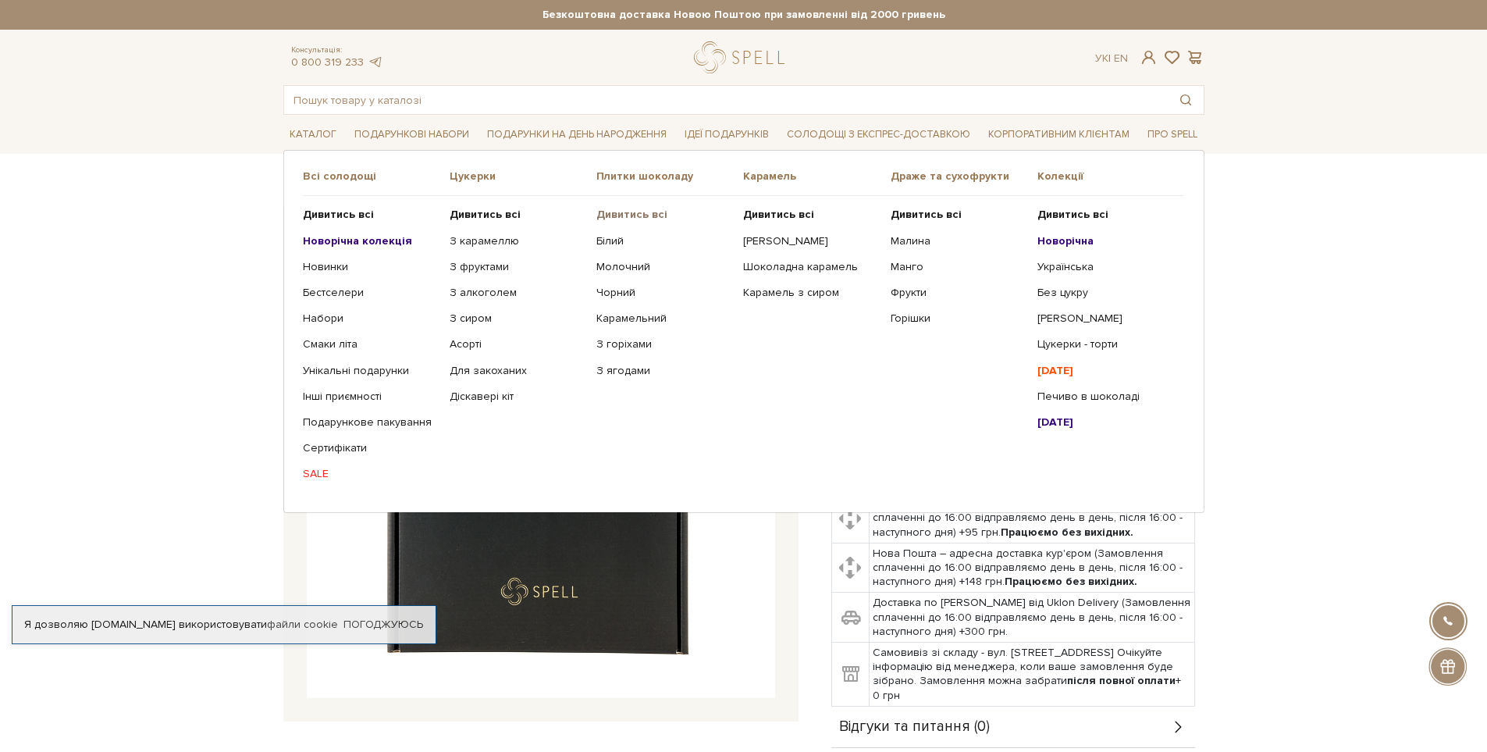
click at [617, 212] on b "Дивитись всі" at bounding box center [631, 214] width 71 height 13
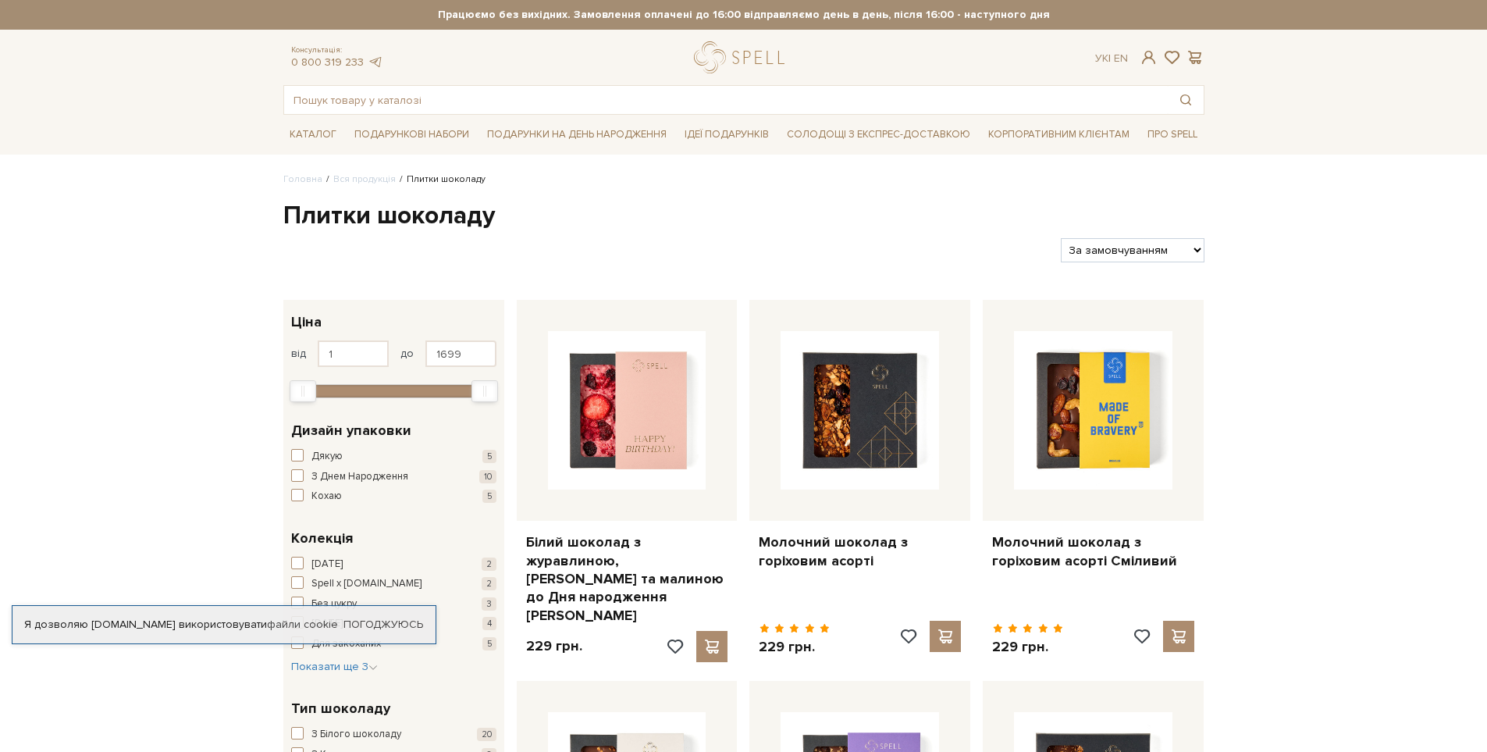
click at [1091, 254] on select "За замовчуванням За Ціною (зростання) За Ціною (зменшення) Новинки За популярні…" at bounding box center [1132, 250] width 143 height 24
select select "[URL][DOMAIN_NAME]"
click at [1061, 238] on select "За замовчуванням За Ціною (зростання) За Ціною (зменшення) Новинки За популярні…" at bounding box center [1132, 250] width 143 height 24
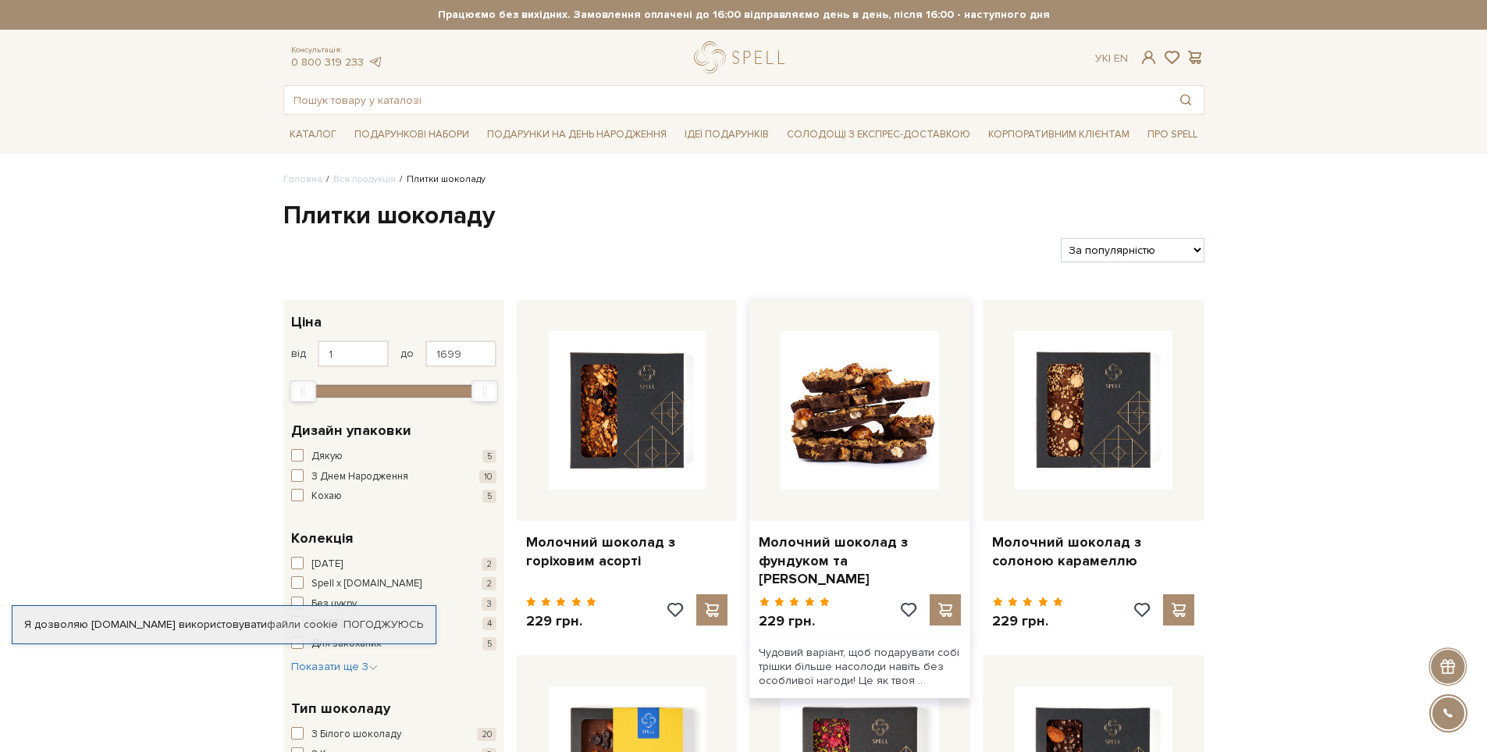
click at [883, 408] on img at bounding box center [860, 410] width 158 height 158
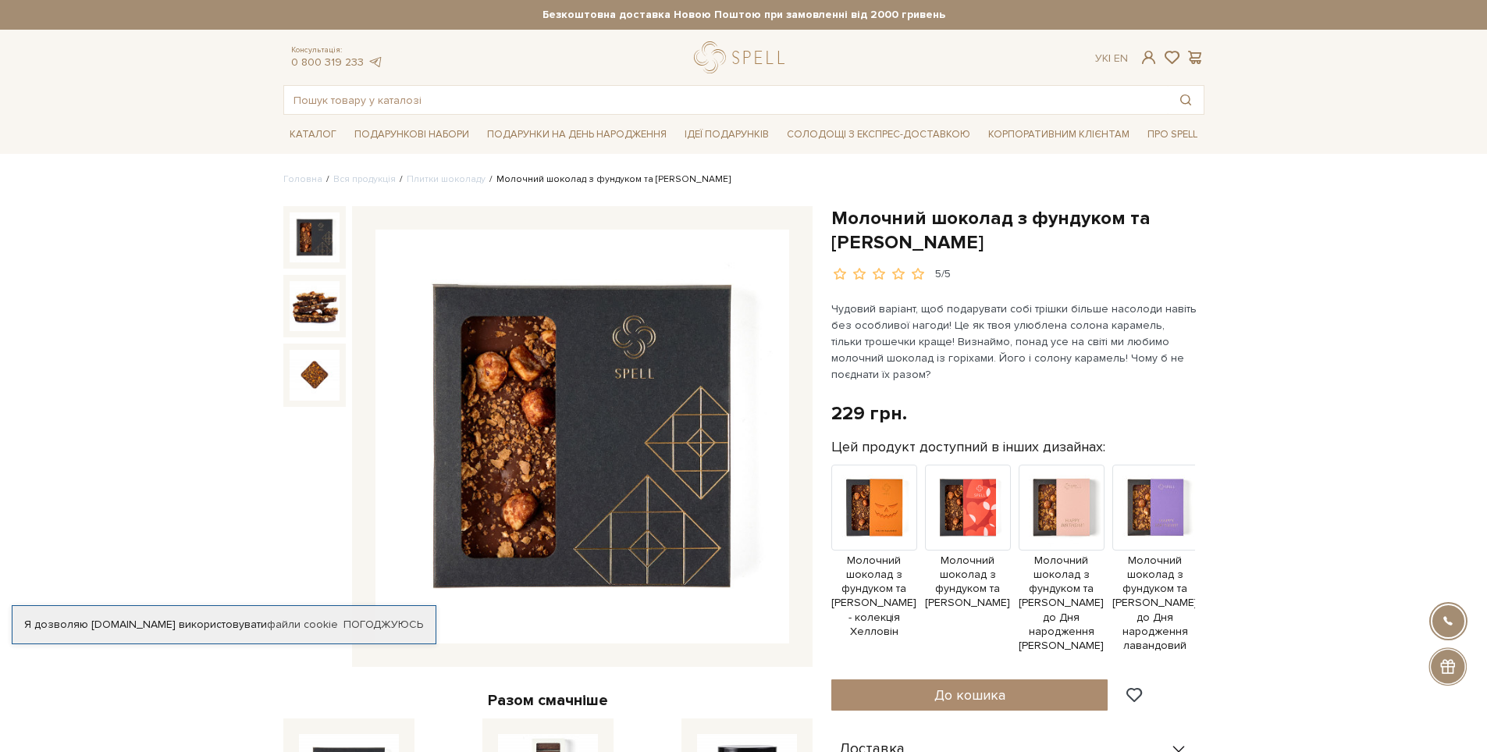
drag, startPoint x: 832, startPoint y: 219, endPoint x: 1083, endPoint y: 245, distance: 252.0
click at [1083, 245] on h1 "Молочний шоколад з фундуком та [PERSON_NAME]" at bounding box center [1017, 230] width 373 height 48
copy h1 "Молочний шоколад з фундуком та [PERSON_NAME]"
